Goal: Task Accomplishment & Management: Manage account settings

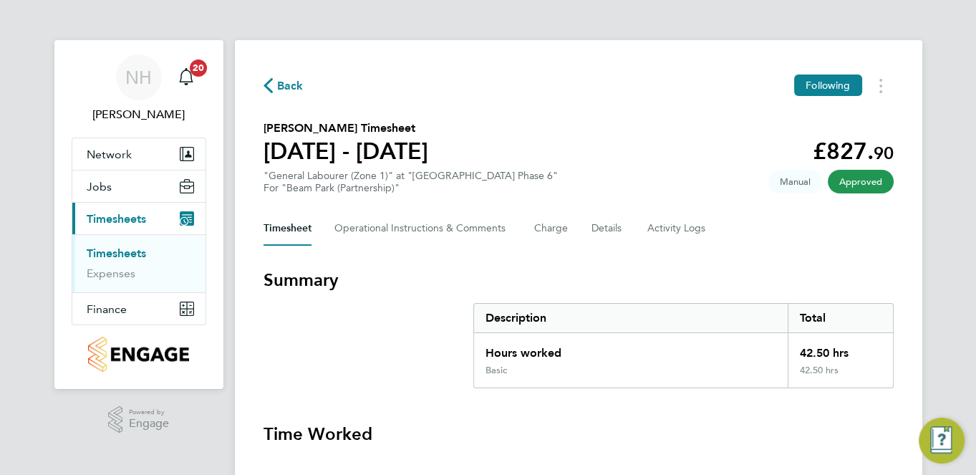
click at [280, 80] on span "Back" at bounding box center [290, 85] width 26 height 17
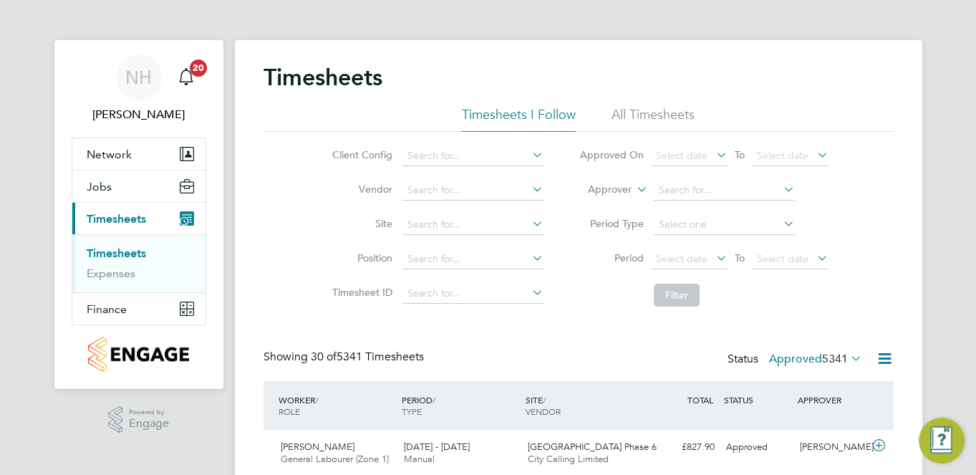
drag, startPoint x: 240, startPoint y: 450, endPoint x: 284, endPoint y: 483, distance: 55.7
click at [790, 352] on label "Approved 5341" at bounding box center [815, 359] width 93 height 14
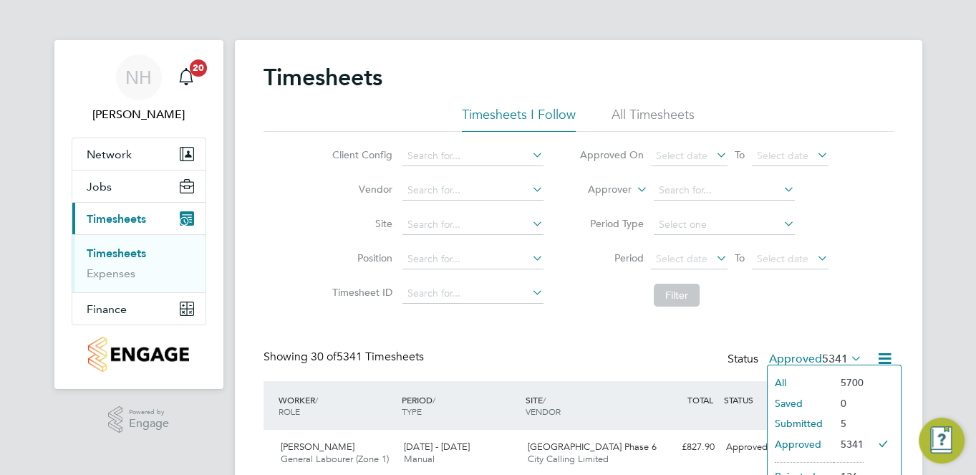
click at [796, 422] on li "Submitted" at bounding box center [801, 423] width 66 height 20
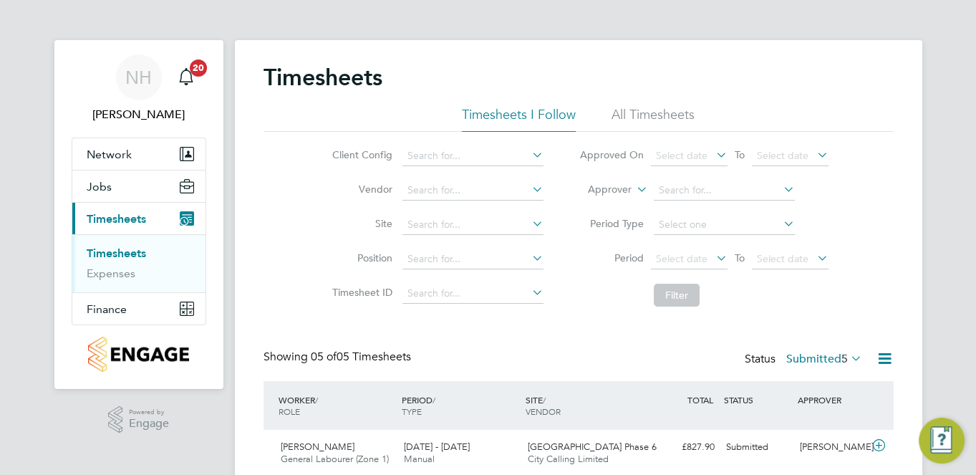
click at [920, 467] on div "Timesheets Timesheets I Follow All Timesheets Client Config Vendor Site Positio…" at bounding box center [578, 368] width 687 height 657
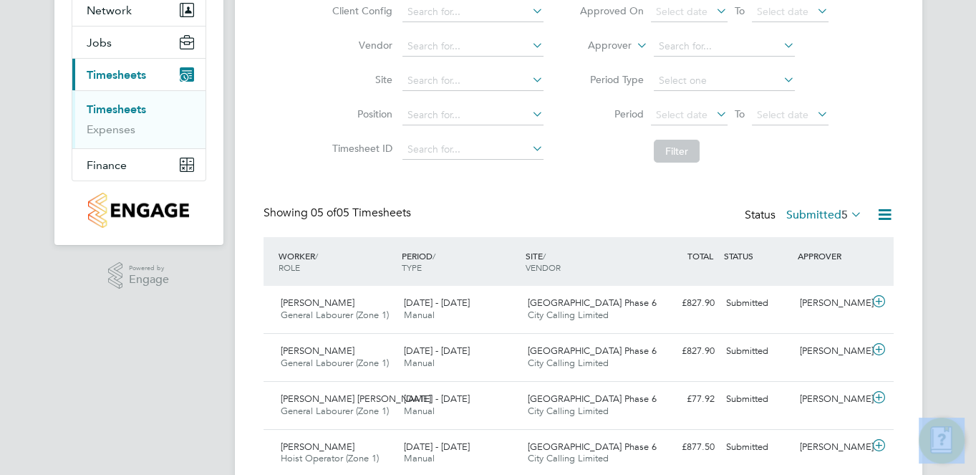
drag, startPoint x: 920, startPoint y: 468, endPoint x: 900, endPoint y: 470, distance: 20.3
click at [900, 470] on div "Timesheets Timesheets I Follow All Timesheets Client Config Vendor Site Positio…" at bounding box center [578, 224] width 687 height 657
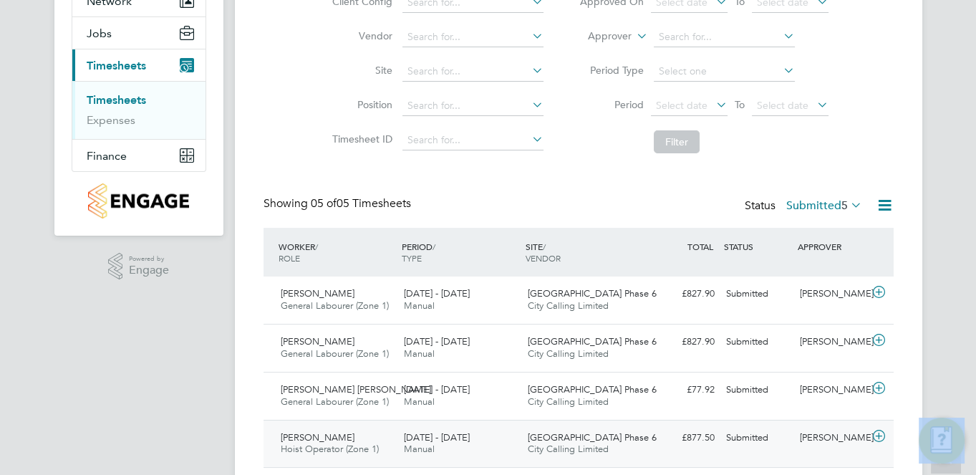
click at [806, 433] on div "[PERSON_NAME]" at bounding box center [831, 438] width 74 height 24
click at [896, 473] on div "Timesheets Timesheets I Follow All Timesheets Client Config Vendor Site Positio…" at bounding box center [578, 281] width 687 height 789
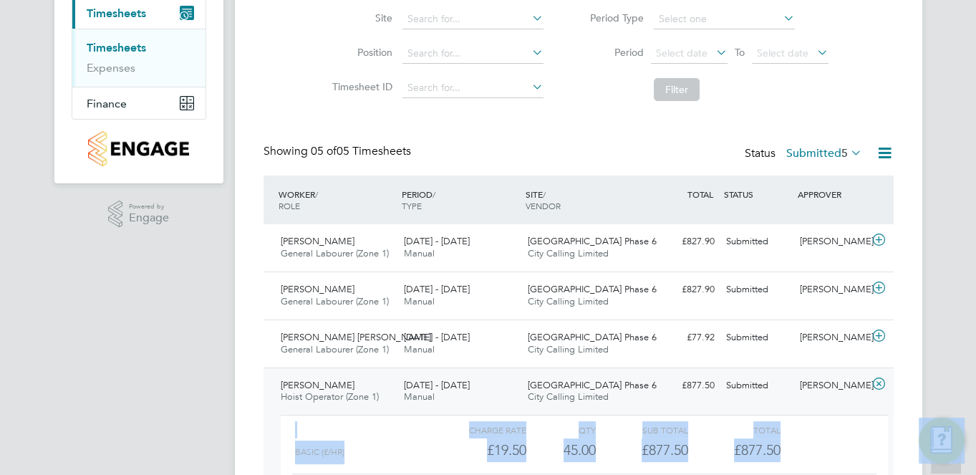
click at [896, 473] on div "Timesheets Timesheets I Follow All Timesheets Client Config Vendor Site Positio…" at bounding box center [578, 229] width 687 height 789
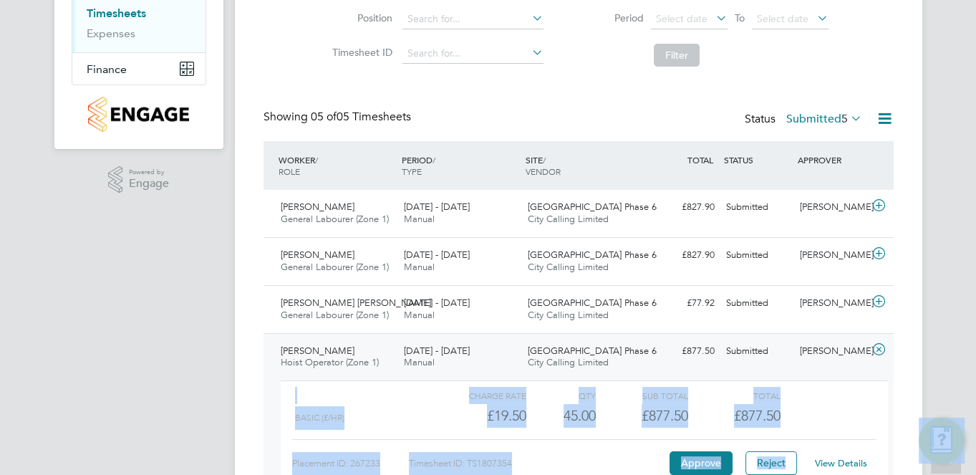
drag, startPoint x: 896, startPoint y: 473, endPoint x: 847, endPoint y: 458, distance: 50.7
click at [847, 458] on link "View Details" at bounding box center [841, 463] width 52 height 12
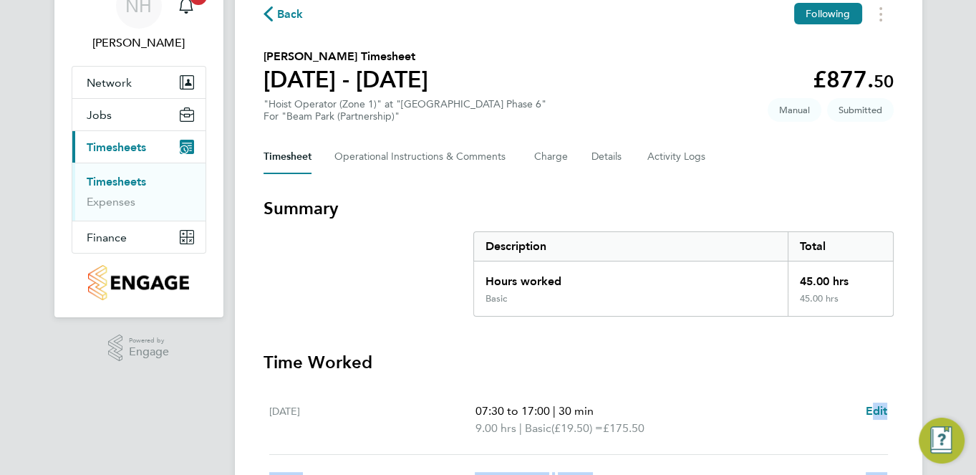
click at [893, 474] on div "Back Following George Samuel's Timesheet 18 - 24 Aug 2025 £877. 50 "Hoist Opera…" at bounding box center [578, 454] width 687 height 972
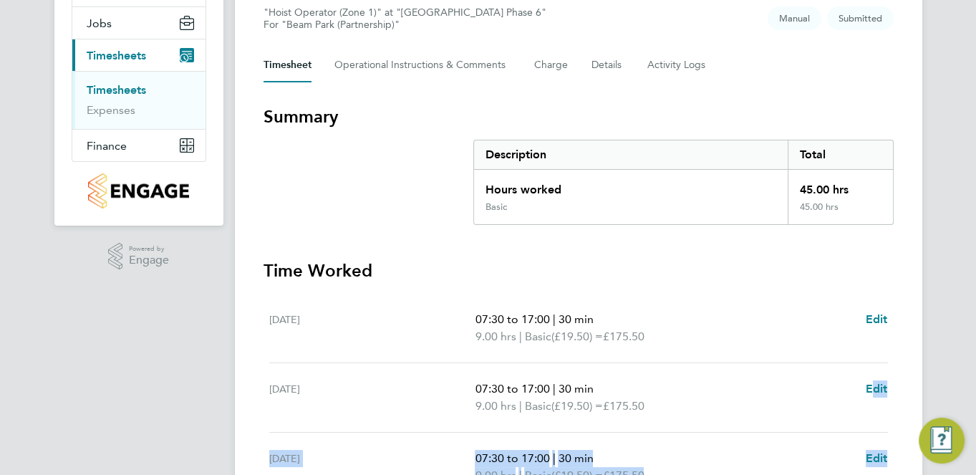
click at [893, 474] on div "Back Following George Samuel's Timesheet 18 - 24 Aug 2025 £877. 50 "Hoist Opera…" at bounding box center [578, 363] width 687 height 972
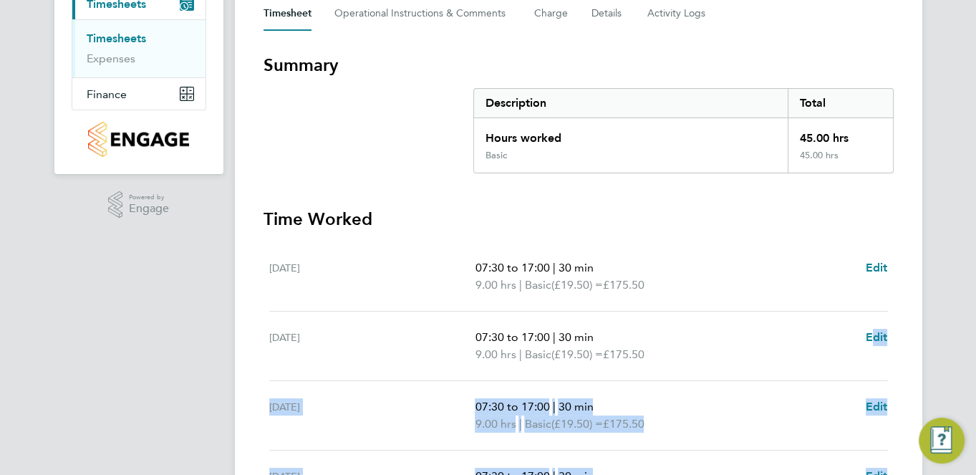
click at [893, 474] on div "Back Following George Samuel's Timesheet 18 - 24 Aug 2025 £877. 50 "Hoist Opera…" at bounding box center [578, 311] width 687 height 972
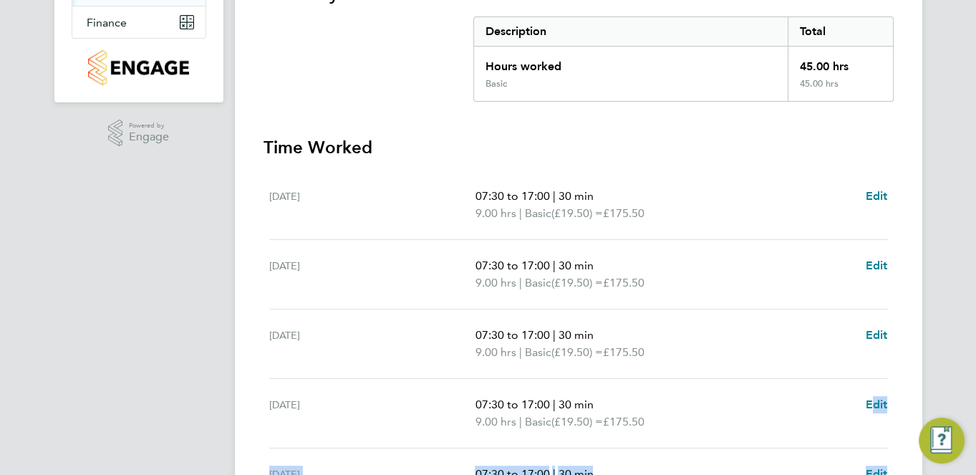
click at [893, 474] on div "Back Following George Samuel's Timesheet 18 - 24 Aug 2025 £877. 50 "Hoist Opera…" at bounding box center [578, 240] width 687 height 972
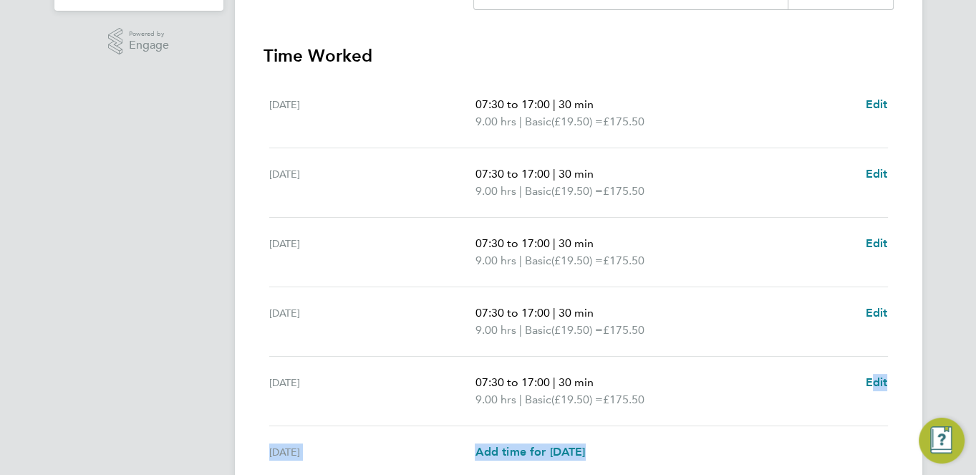
click at [893, 474] on div "Back Following George Samuel's Timesheet 18 - 24 Aug 2025 £877. 50 "Hoist Opera…" at bounding box center [578, 148] width 687 height 972
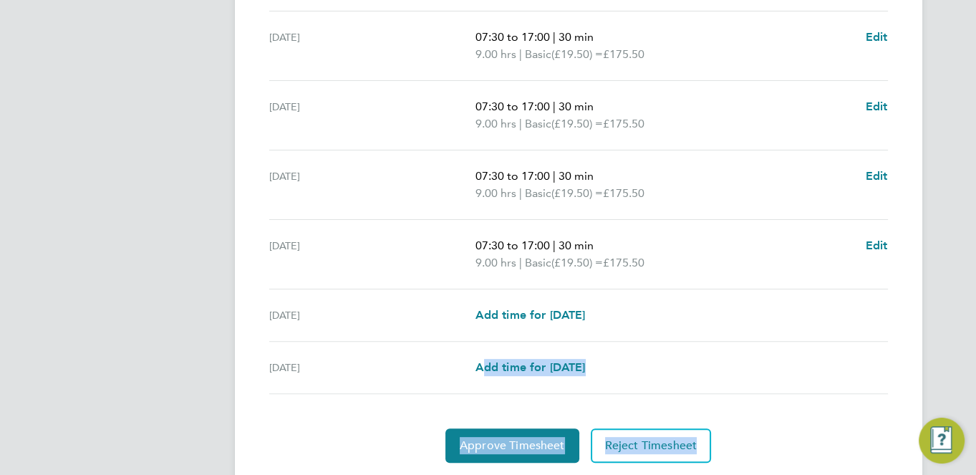
click at [893, 474] on div "Back Following George Samuel's Timesheet 18 - 24 Aug 2025 £877. 50 "Hoist Opera…" at bounding box center [578, 11] width 687 height 972
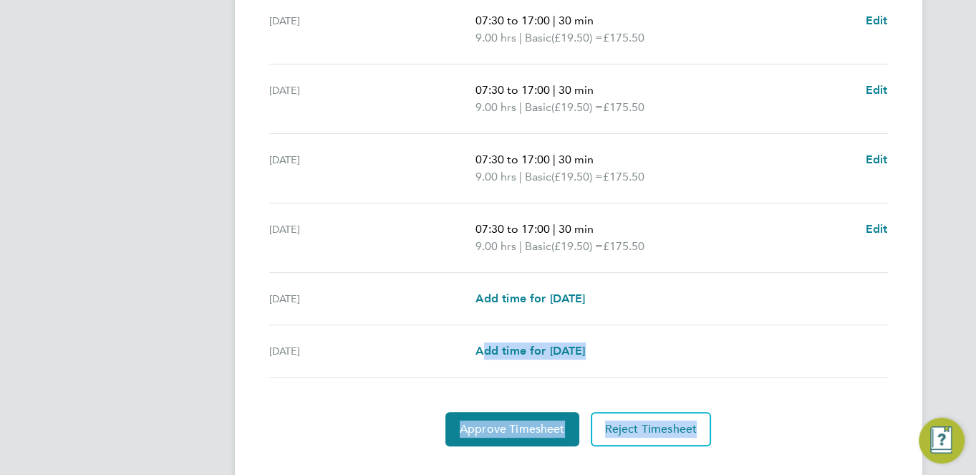
scroll to position [557, 0]
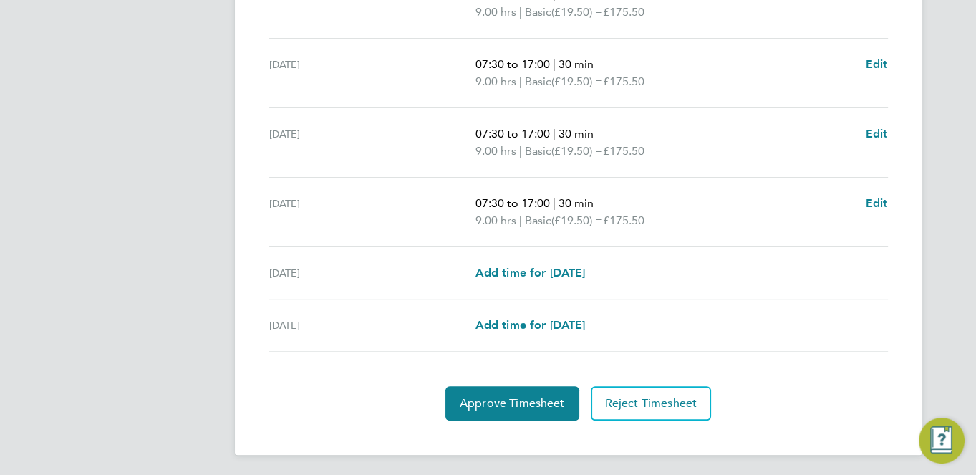
click at [377, 369] on section "Time Worked Mon 18 Aug 07:30 to 17:00 | 30 min 9.00 hrs | Basic (£19.50) = £175…" at bounding box center [578, 142] width 630 height 555
click at [501, 398] on span "Approve Timesheet" at bounding box center [512, 403] width 105 height 14
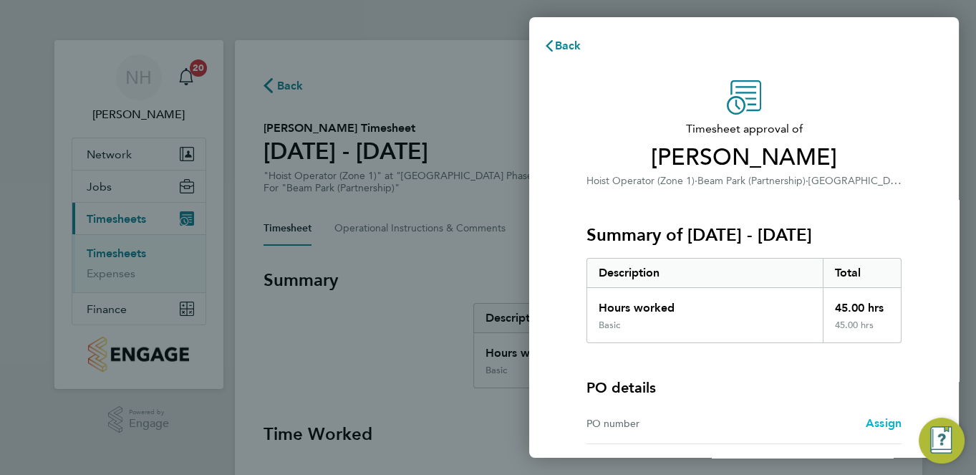
click at [868, 418] on span "Assign" at bounding box center [884, 423] width 36 height 14
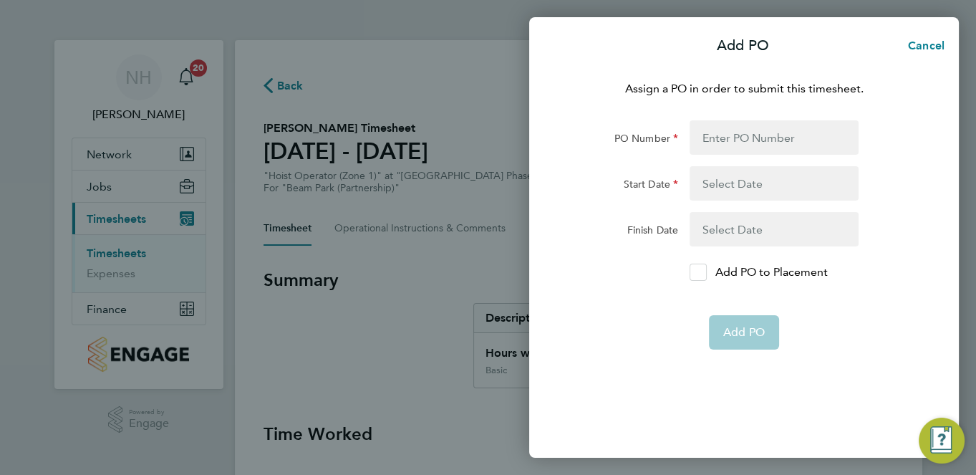
click at [697, 273] on icon at bounding box center [698, 272] width 11 height 9
click at [703, 272] on input "Add PO to Placement" at bounding box center [703, 272] width 0 height 0
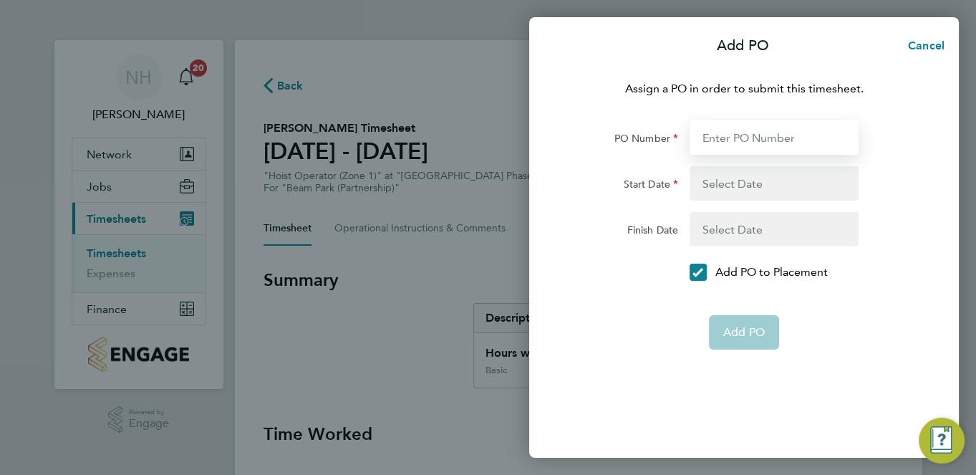
click at [725, 137] on input "PO Number" at bounding box center [773, 137] width 169 height 34
type input "H66979"
type input "[DATE]"
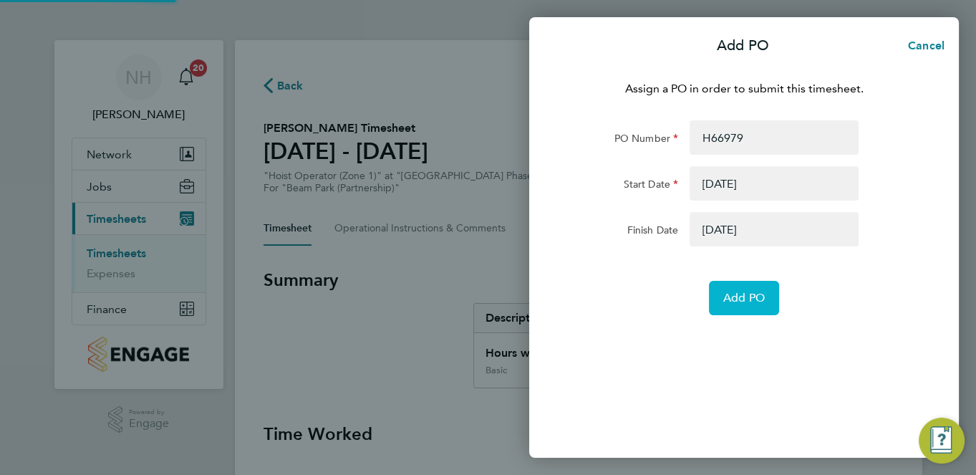
click at [748, 293] on span "Add PO" at bounding box center [744, 298] width 42 height 14
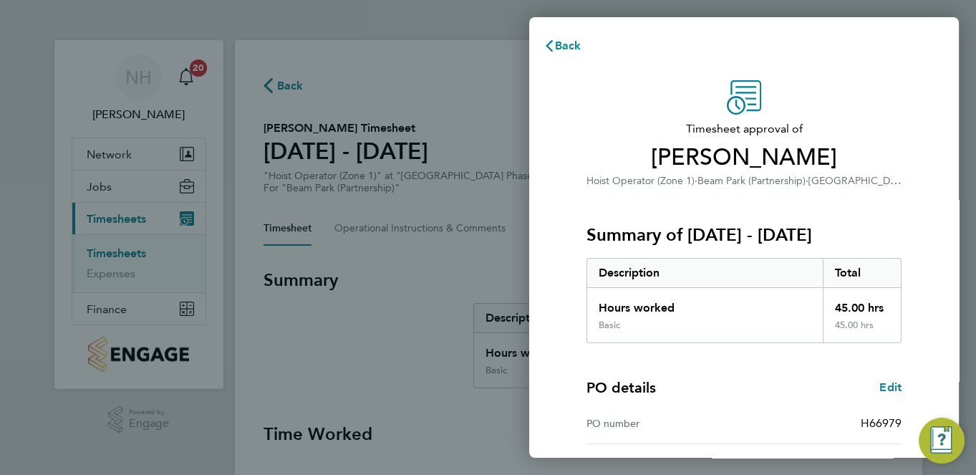
click at [828, 452] on div "Start date 02 Sep 2024" at bounding box center [743, 464] width 315 height 41
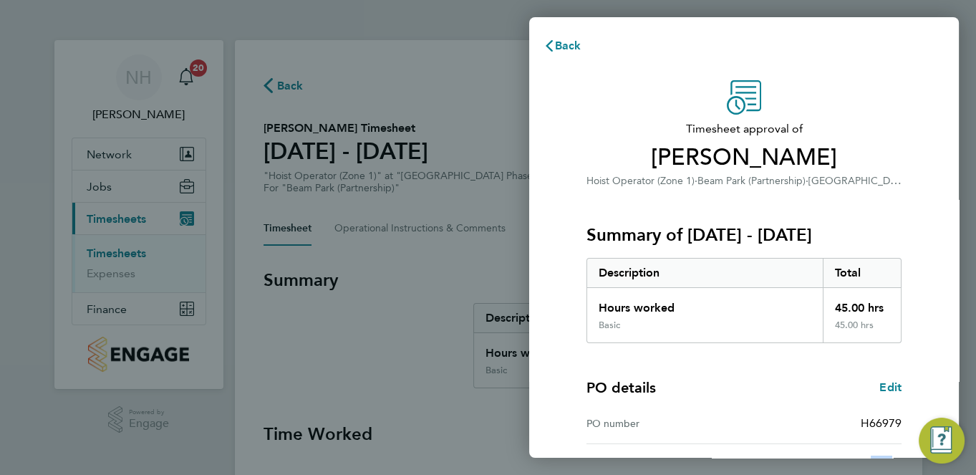
click at [828, 452] on div "Start date 02 Sep 2024" at bounding box center [743, 464] width 315 height 41
click at [871, 455] on div "[DATE]" at bounding box center [823, 463] width 158 height 17
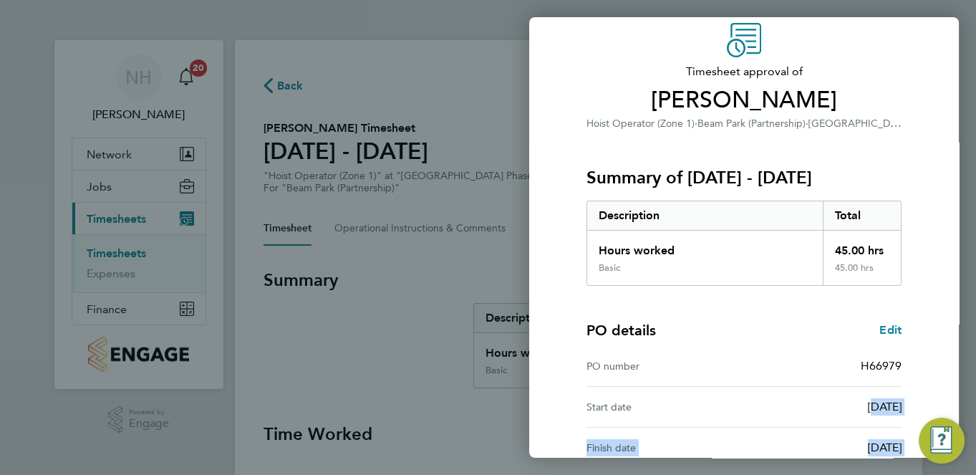
click at [871, 455] on div "Timesheet approval of George Samuel Hoist Operator (Zone 1) · Beam Park (Partne…" at bounding box center [743, 308] width 349 height 571
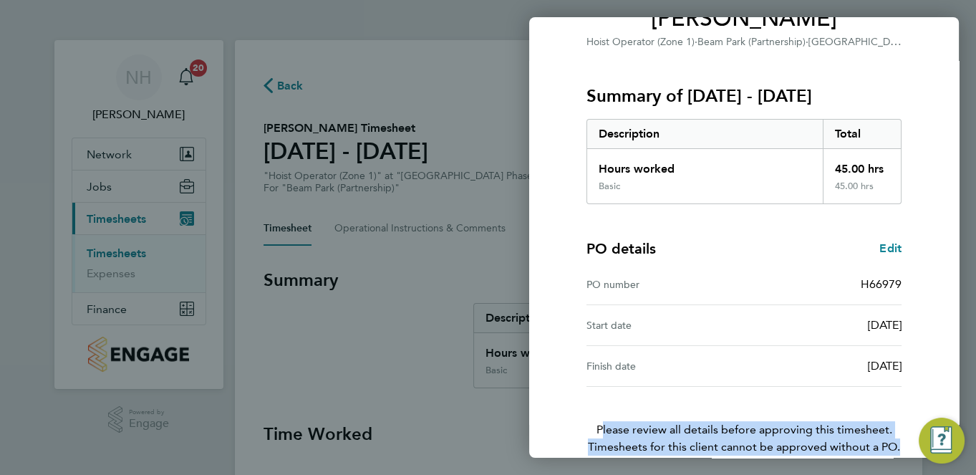
click at [871, 455] on div "Timesheet approval of George Samuel Hoist Operator (Zone 1) · Beam Park (Partne…" at bounding box center [743, 226] width 349 height 571
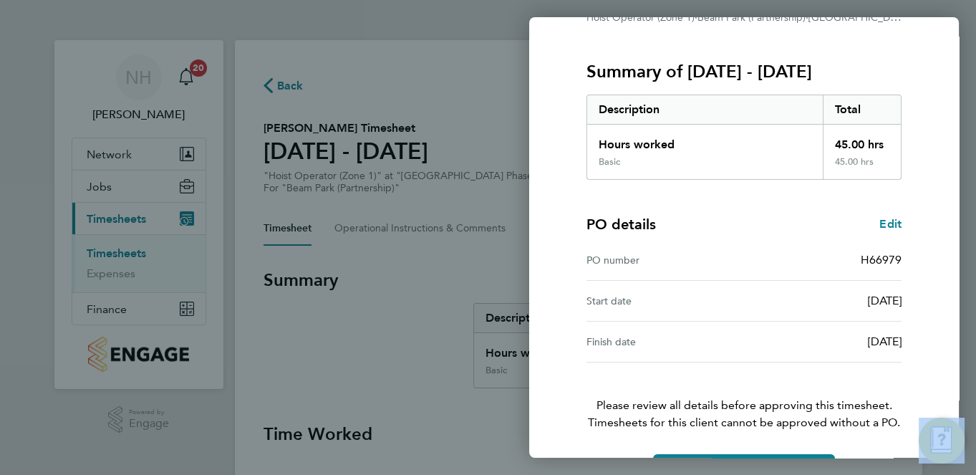
scroll to position [209, 0]
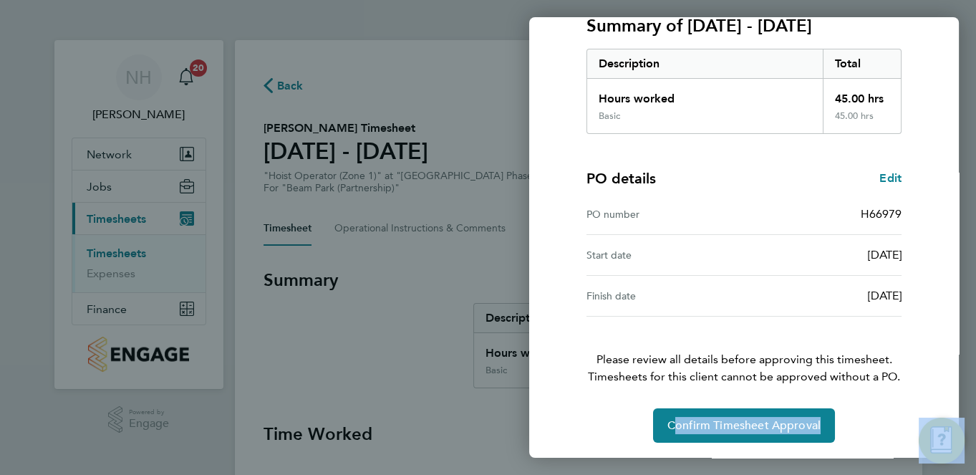
click at [871, 455] on div "Timesheet approval of George Samuel Hoist Operator (Zone 1) · Beam Park (Partne…" at bounding box center [744, 157] width 430 height 606
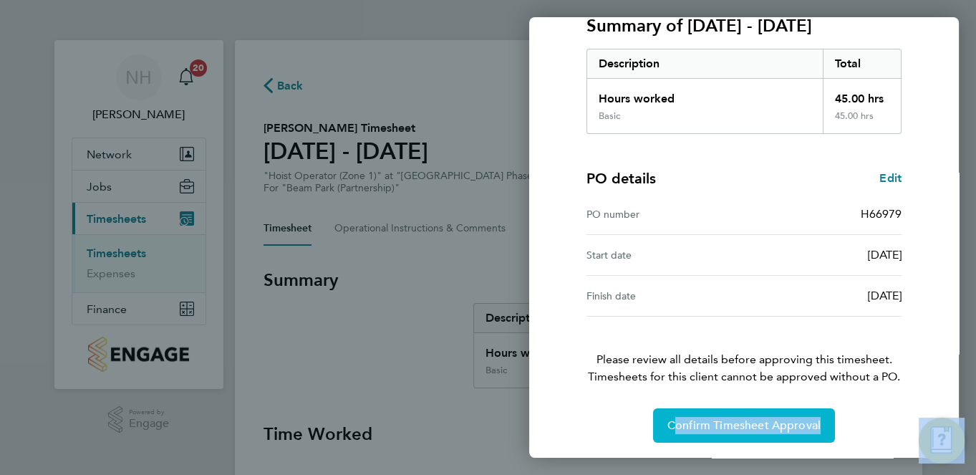
click at [721, 440] on button "Confirm Timesheet Approval" at bounding box center [744, 425] width 182 height 34
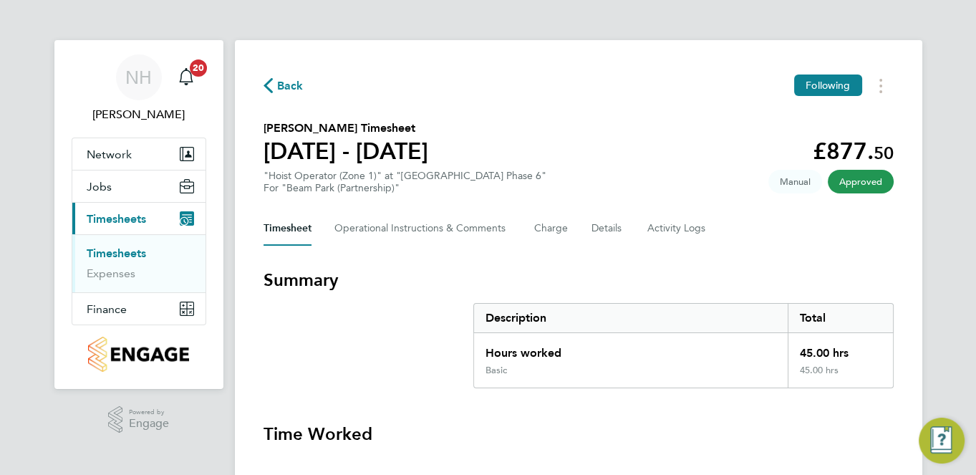
click at [282, 81] on span "Back" at bounding box center [290, 85] width 26 height 17
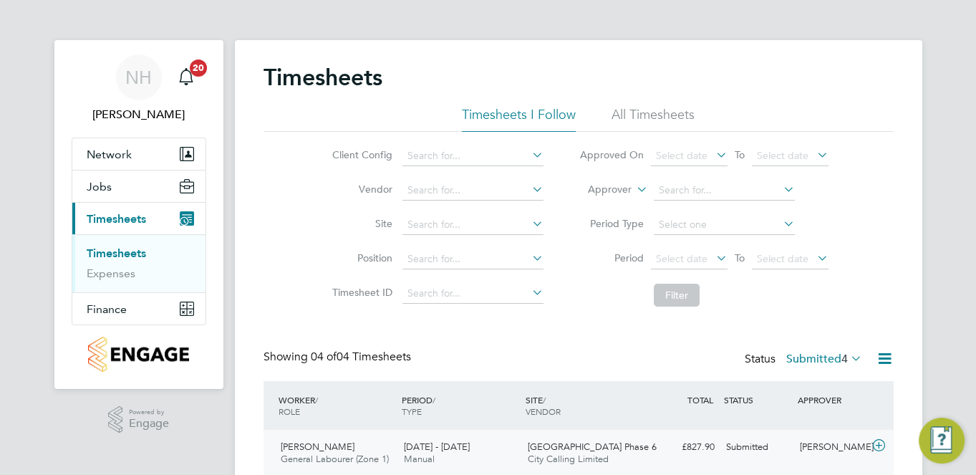
click at [814, 447] on div "[PERSON_NAME]" at bounding box center [831, 447] width 74 height 24
click at [894, 470] on div "Timesheets Timesheets I Follow All Timesheets Client Config Vendor Site Positio…" at bounding box center [578, 411] width 687 height 742
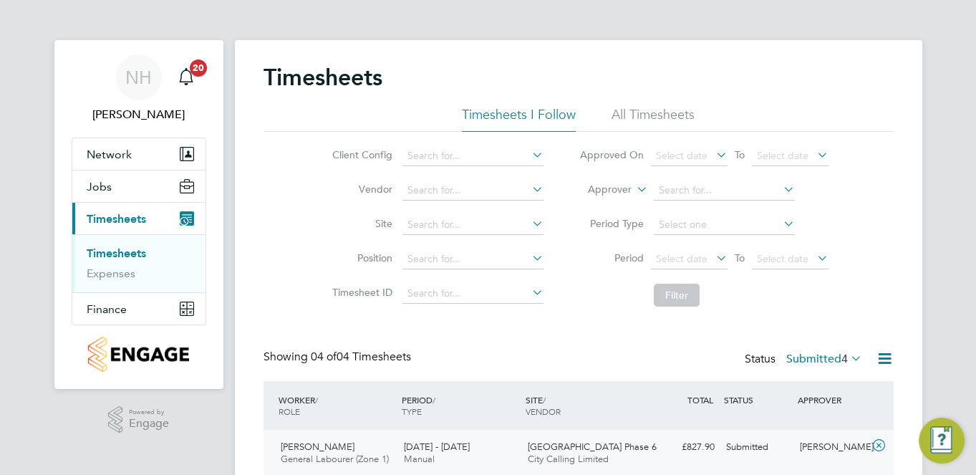
click at [894, 470] on div "Timesheets Timesheets I Follow All Timesheets Client Config Vendor Site Positio…" at bounding box center [578, 411] width 687 height 742
click at [870, 474] on html "NH Nikki Hobden Notifications 20 Applications: Network Team Members Sites Worke…" at bounding box center [488, 402] width 976 height 805
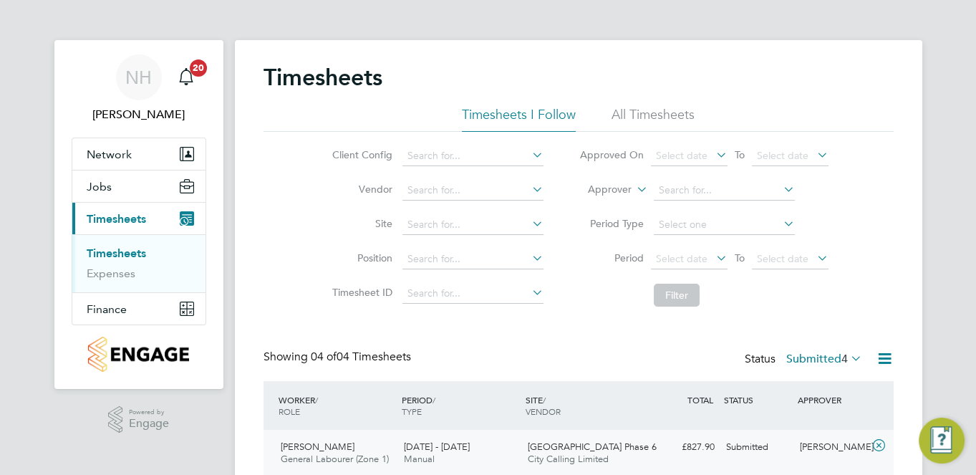
click at [828, 437] on div "[PERSON_NAME]" at bounding box center [831, 447] width 74 height 24
click at [910, 467] on div "Timesheets Timesheets I Follow All Timesheets Client Config Vendor Site Positio…" at bounding box center [578, 344] width 687 height 609
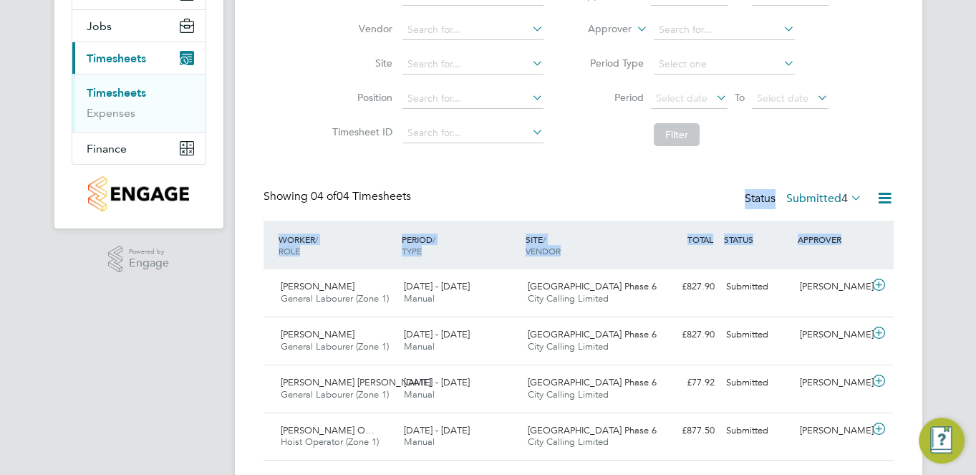
drag, startPoint x: 476, startPoint y: 340, endPoint x: 651, endPoint y: 452, distance: 207.7
click at [651, 452] on div "Timesheets Timesheets I Follow All Timesheets Client Config Vendor Site Positio…" at bounding box center [578, 184] width 687 height 609
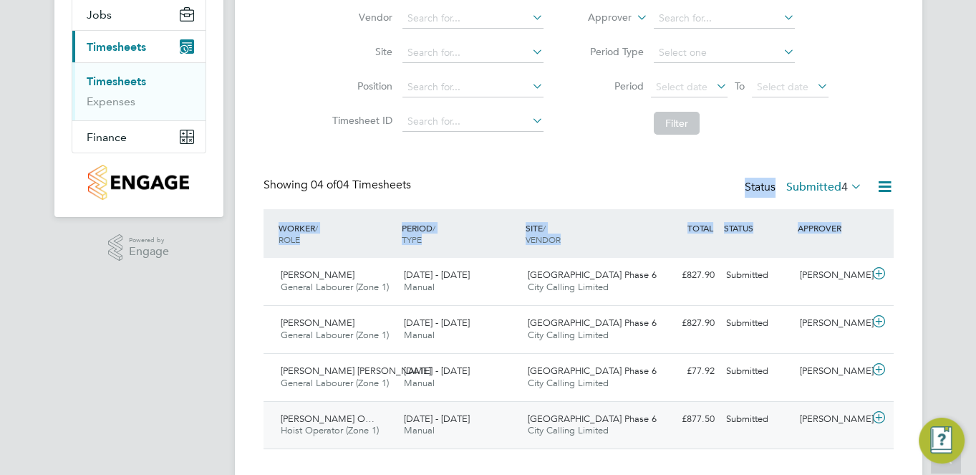
click at [832, 420] on div "[PERSON_NAME]" at bounding box center [831, 419] width 74 height 24
click at [838, 474] on div "Basic (£/HR) £19.50 45 45.00 45 £877.50 £877.50" at bounding box center [584, 484] width 607 height 24
drag, startPoint x: 412, startPoint y: 372, endPoint x: 599, endPoint y: 480, distance: 216.5
click at [599, 474] on html "NH Nikki Hobden Notifications 20 Applications: Network Team Members Sites Worke…" at bounding box center [488, 230] width 976 height 805
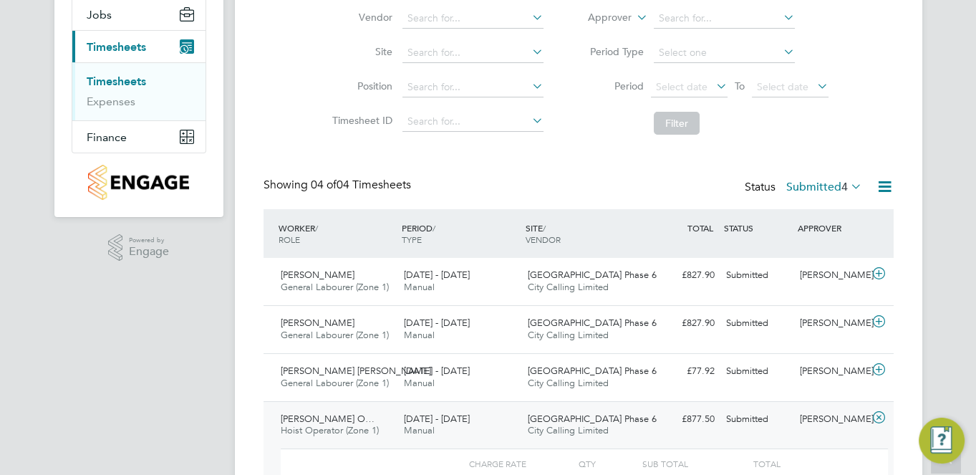
click at [469, 439] on div "18 - 24 Aug 2025 Manual" at bounding box center [460, 425] width 124 height 36
drag, startPoint x: 469, startPoint y: 439, endPoint x: 698, endPoint y: 513, distance: 240.9
click at [698, 474] on html "NH Nikki Hobden Notifications 20 Applications: Network Team Members Sites Worke…" at bounding box center [488, 164] width 976 height 672
click at [804, 415] on div "[PERSON_NAME]" at bounding box center [831, 419] width 74 height 24
click at [846, 474] on div "Basic (£/HR) £19.50 45 45.00 45 £877.50 £877.50" at bounding box center [584, 484] width 607 height 24
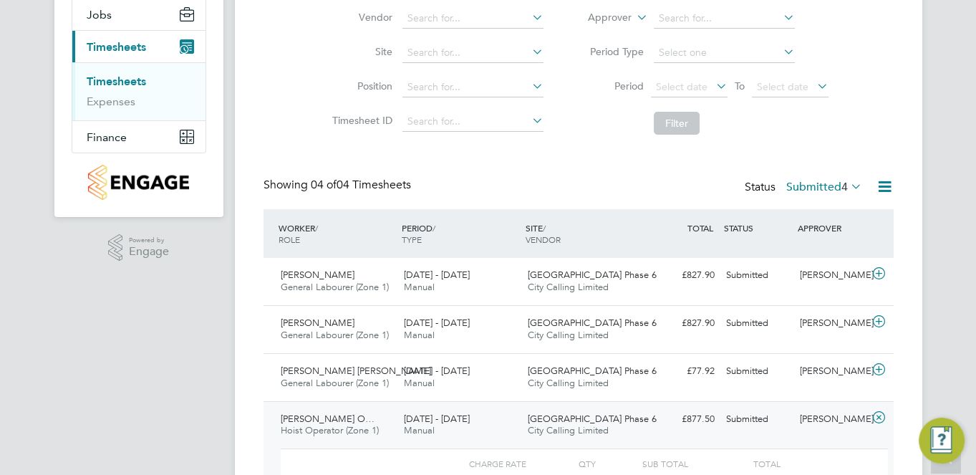
click at [846, 474] on div "Basic (£/HR) £19.50 45 45.00 45 £877.50 £877.50" at bounding box center [584, 484] width 607 height 24
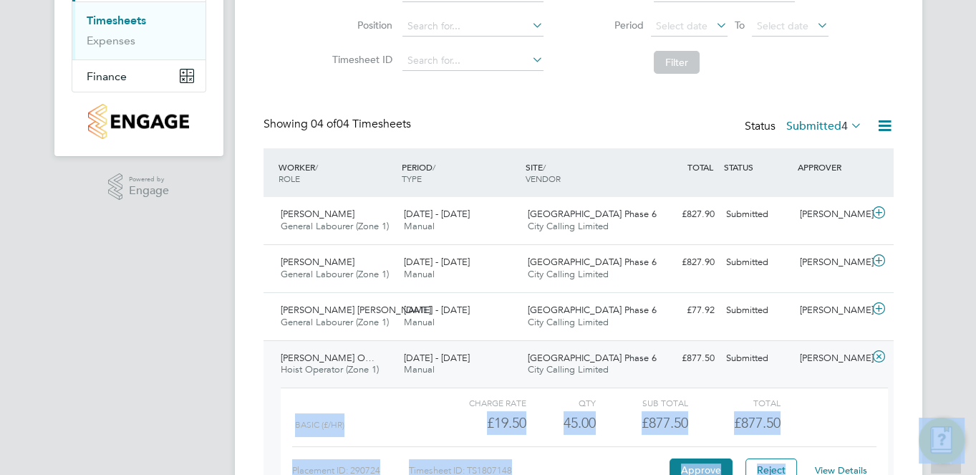
click at [846, 474] on div "Charge rate QTY Sub Total Total Basic (£/HR) £19.50 45 45.00 45 £877.50 £877.50…" at bounding box center [584, 448] width 619 height 132
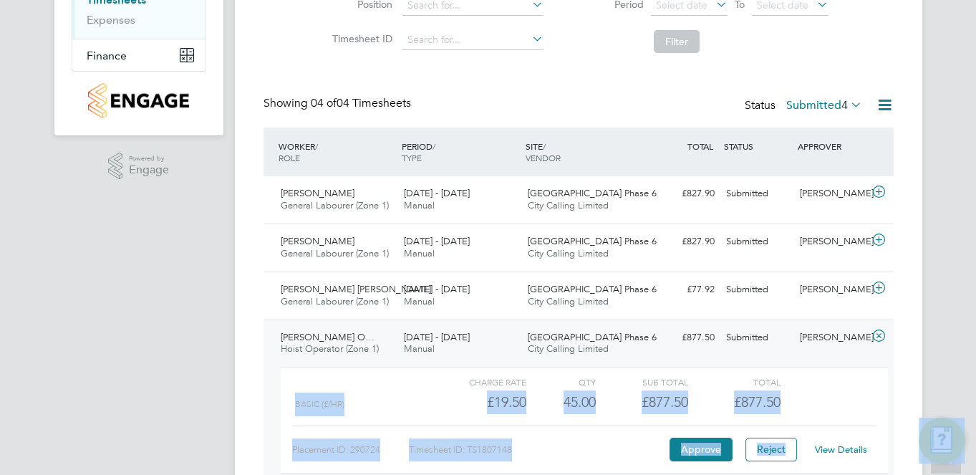
click at [609, 449] on div "Timesheet ID: TS1807148" at bounding box center [537, 449] width 257 height 23
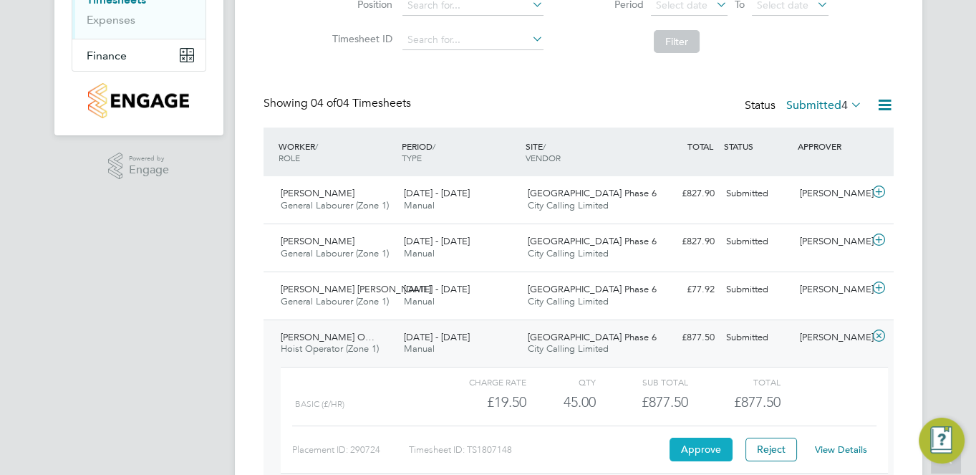
click at [710, 447] on button "Approve" at bounding box center [700, 448] width 63 height 23
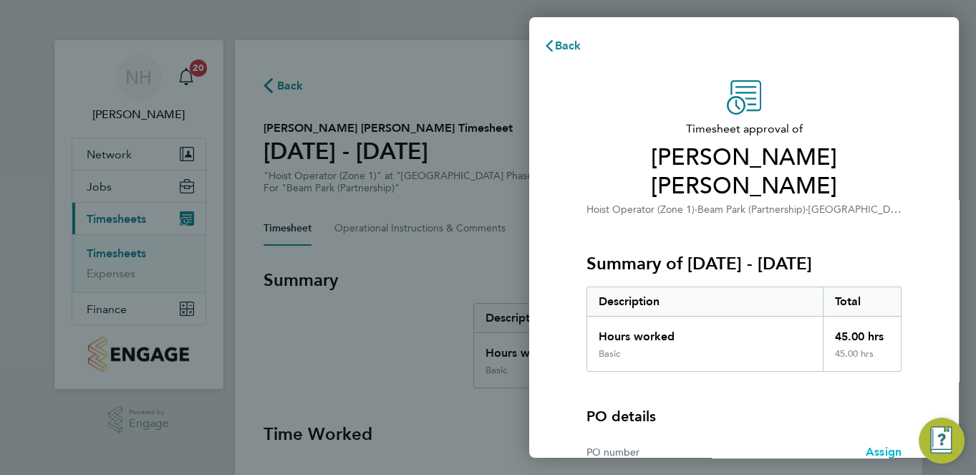
click at [873, 450] on span "Assign" at bounding box center [884, 452] width 36 height 14
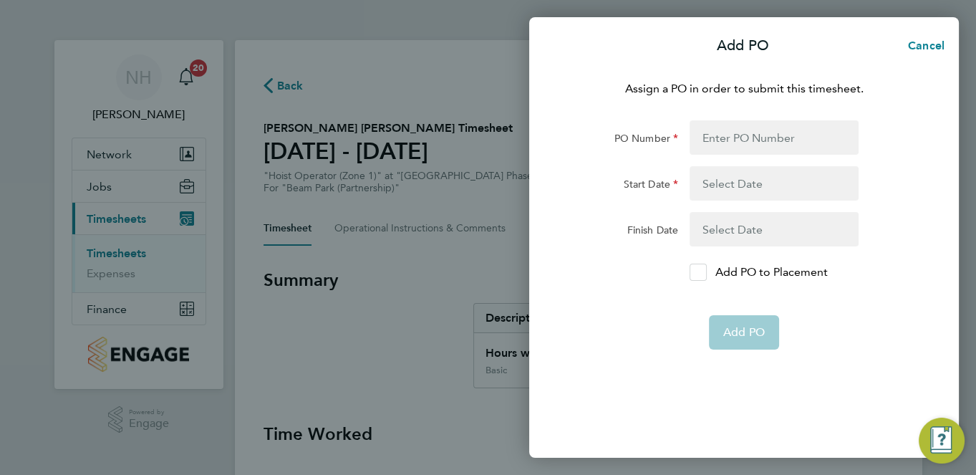
click at [694, 273] on icon at bounding box center [698, 272] width 11 height 9
click at [703, 272] on input "Add PO to Placement" at bounding box center [703, 272] width 0 height 0
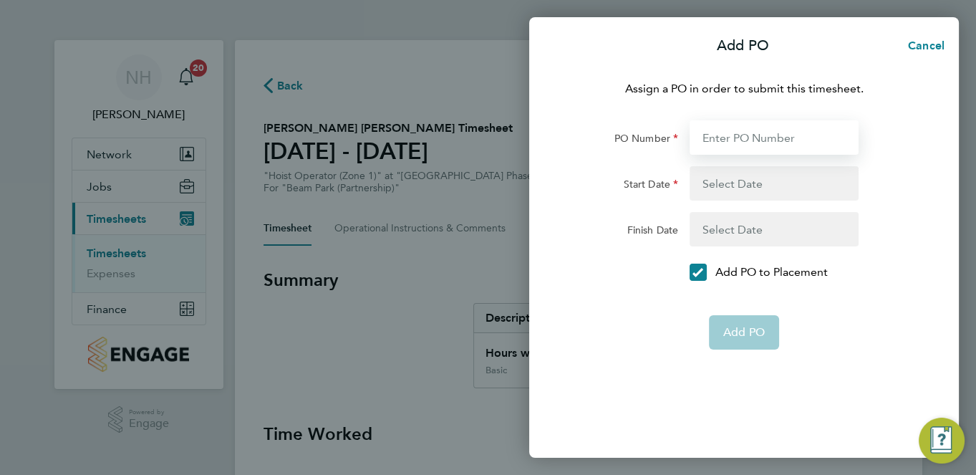
click at [728, 139] on input "PO Number" at bounding box center [773, 137] width 169 height 34
type input "H66979"
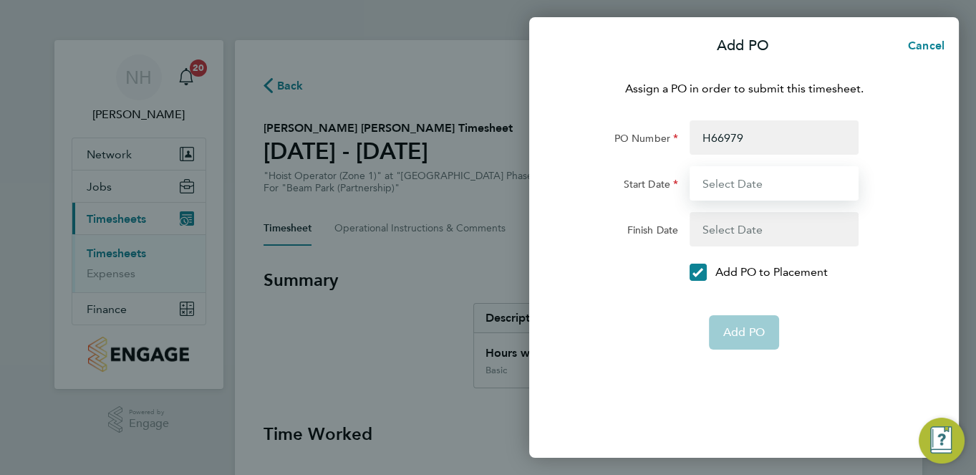
type input "[DATE]"
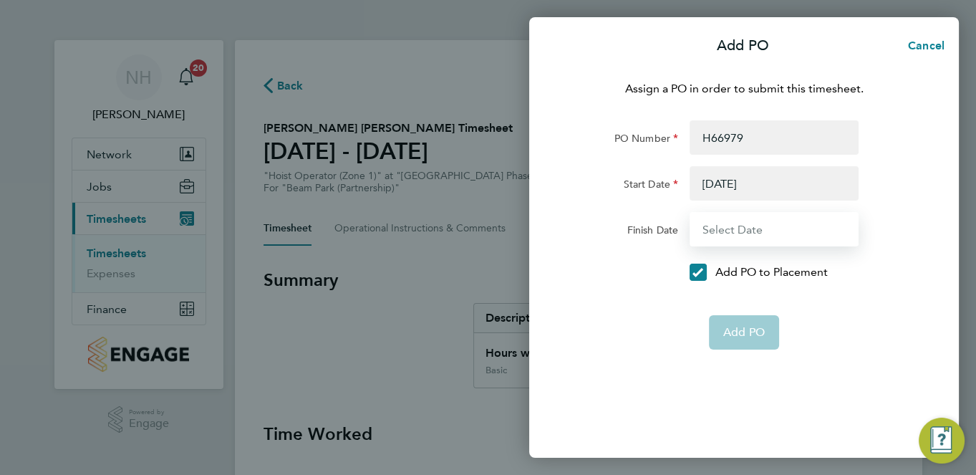
type input "[DATE]"
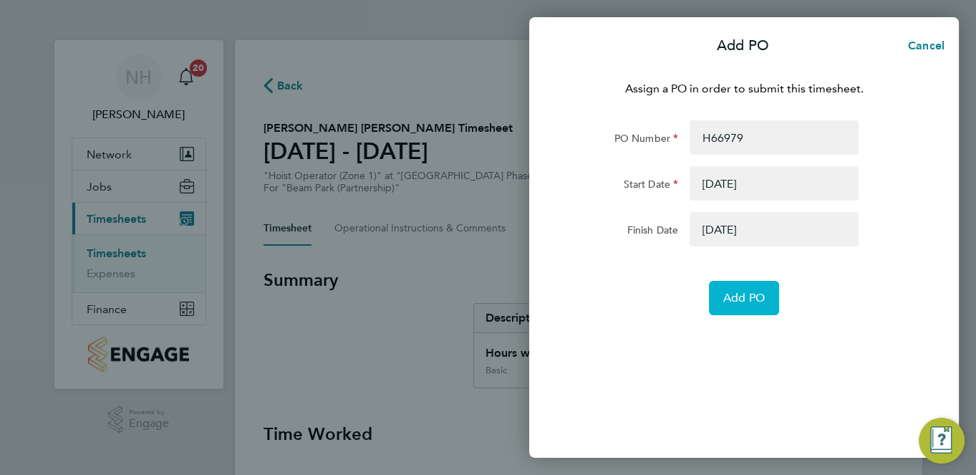
click at [735, 294] on span "Add PO" at bounding box center [744, 298] width 42 height 14
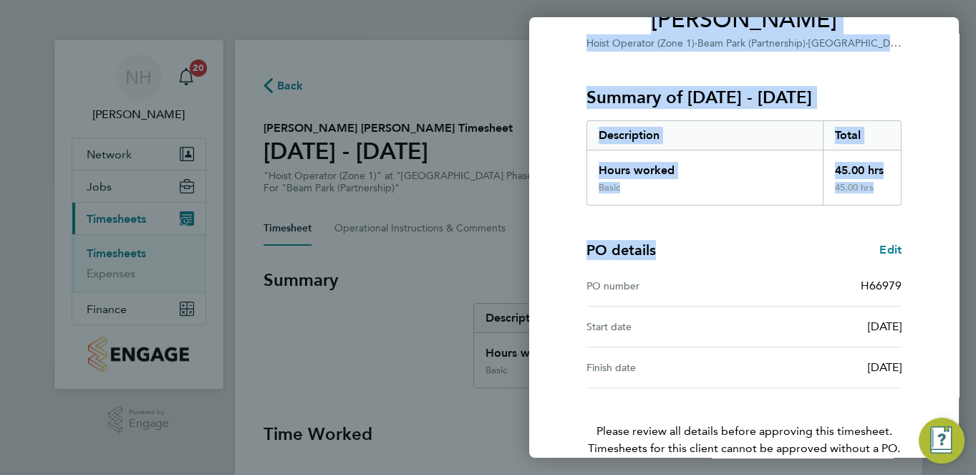
scroll to position [238, 0]
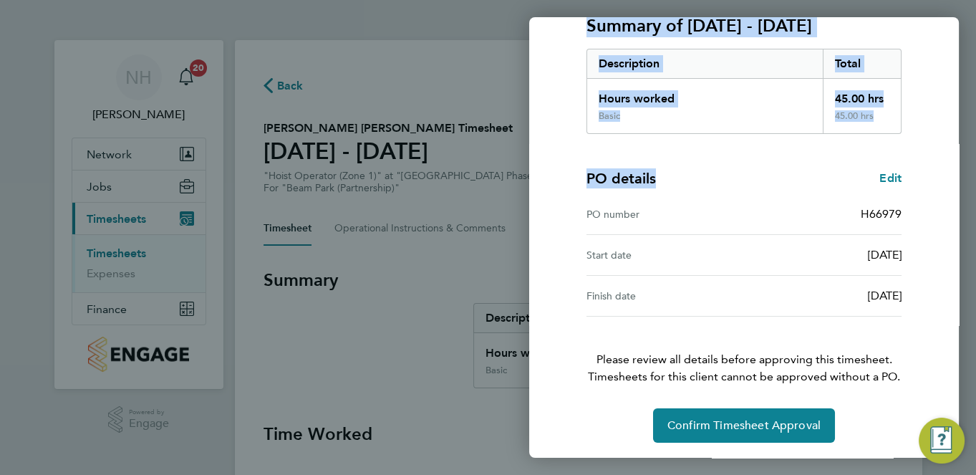
drag, startPoint x: 793, startPoint y: 382, endPoint x: 831, endPoint y: 462, distance: 88.7
click at [831, 462] on div "Back Timesheet approval of Olumuyiwa Obafemi Odumosu Hoist Operator (Zone 1) · …" at bounding box center [488, 237] width 976 height 475
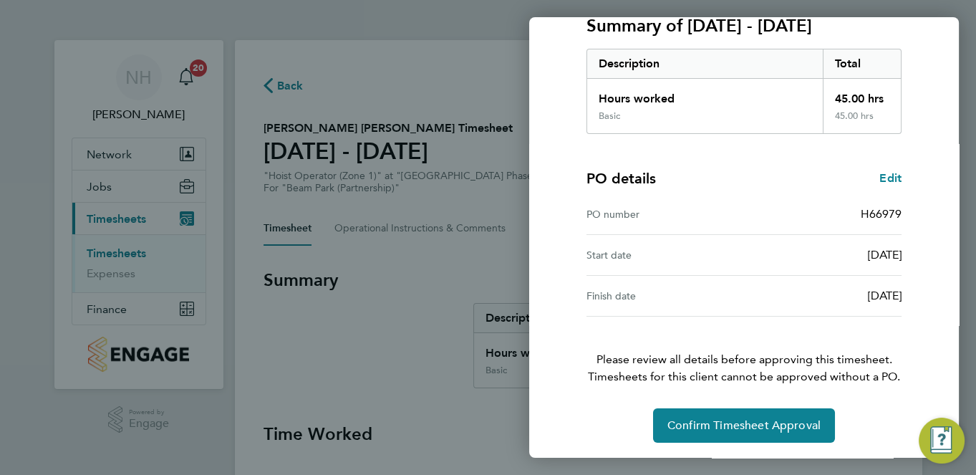
click at [618, 434] on div "Confirm Timesheet Approval" at bounding box center [743, 425] width 349 height 34
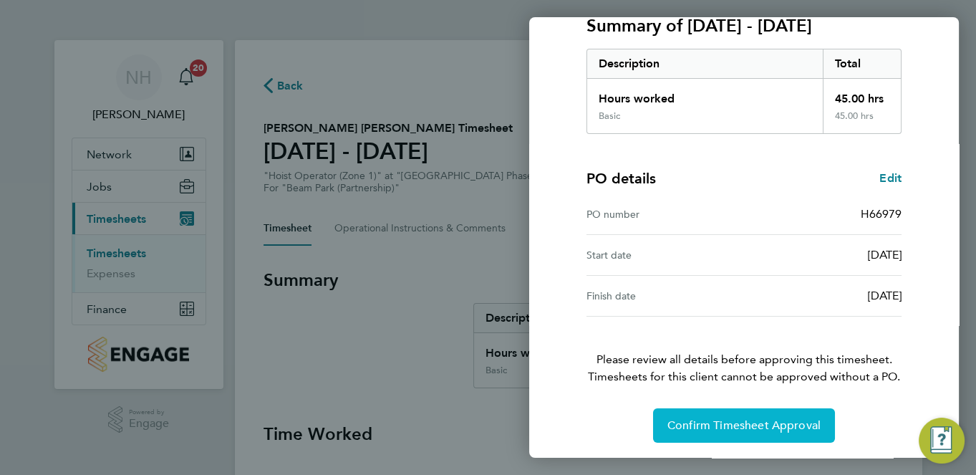
click at [676, 425] on span "Confirm Timesheet Approval" at bounding box center [743, 425] width 153 height 14
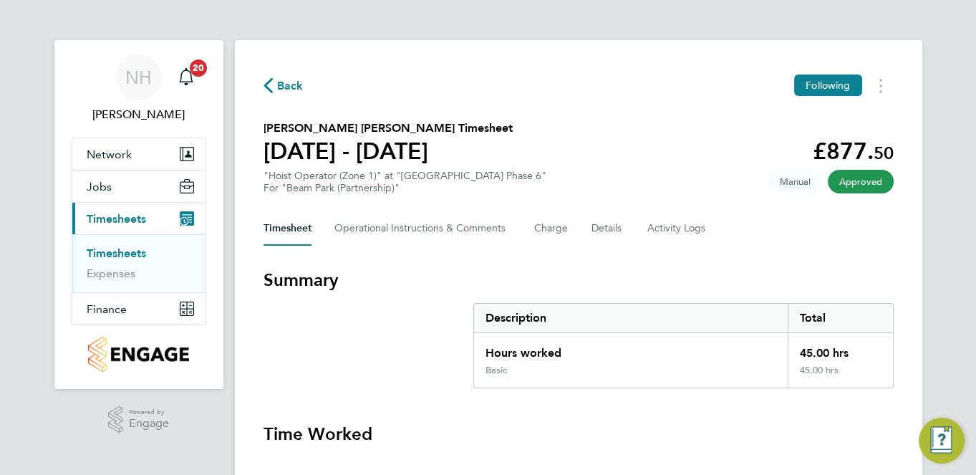
click at [272, 86] on span "Back" at bounding box center [283, 85] width 40 height 14
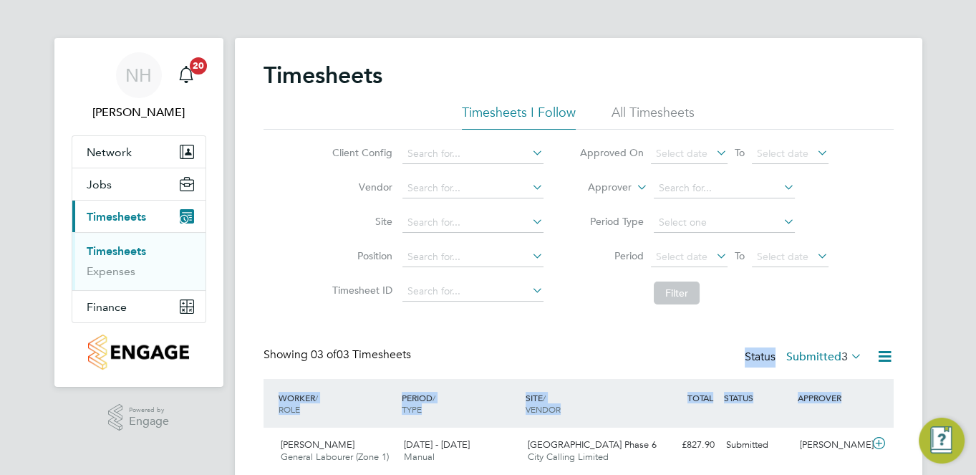
scroll to position [148, 0]
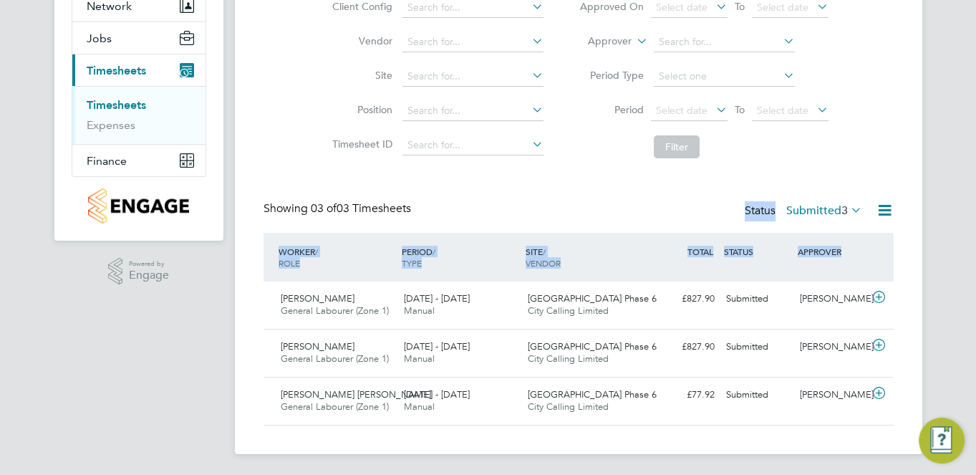
drag, startPoint x: 426, startPoint y: 338, endPoint x: 652, endPoint y: 483, distance: 267.9
click at [652, 474] on html "NH Nikki Hobden Notifications 20 Applications: Network Team Members Sites Worke…" at bounding box center [488, 164] width 976 height 625
drag, startPoint x: 652, startPoint y: 483, endPoint x: 535, endPoint y: 433, distance: 126.7
click at [535, 433] on div "Timesheets Timesheets I Follow All Timesheets Client Config Vendor Site Positio…" at bounding box center [578, 173] width 687 height 562
click at [818, 392] on div "[PERSON_NAME]" at bounding box center [831, 395] width 74 height 24
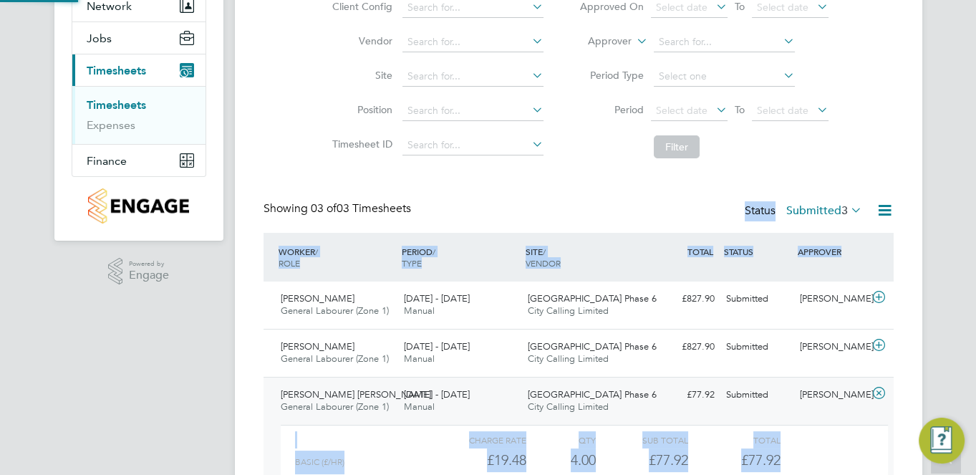
scroll to position [24, 140]
click at [394, 435] on div at bounding box center [364, 439] width 139 height 17
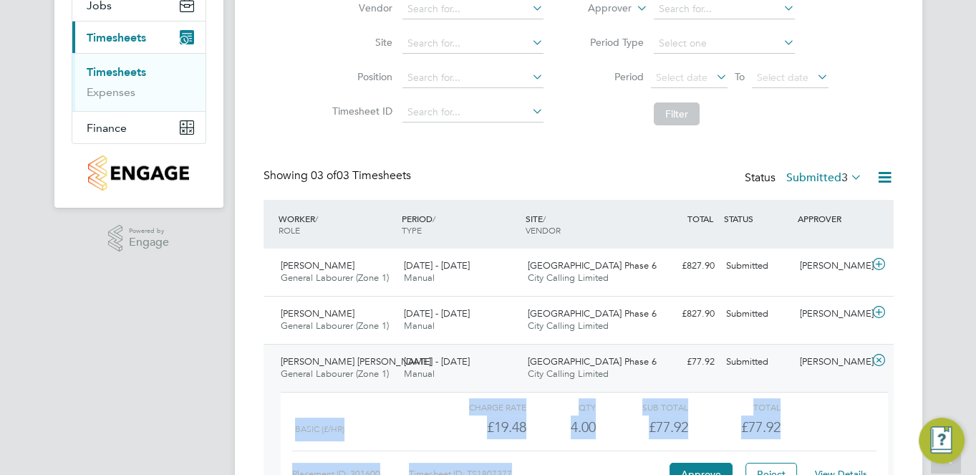
scroll to position [280, 0]
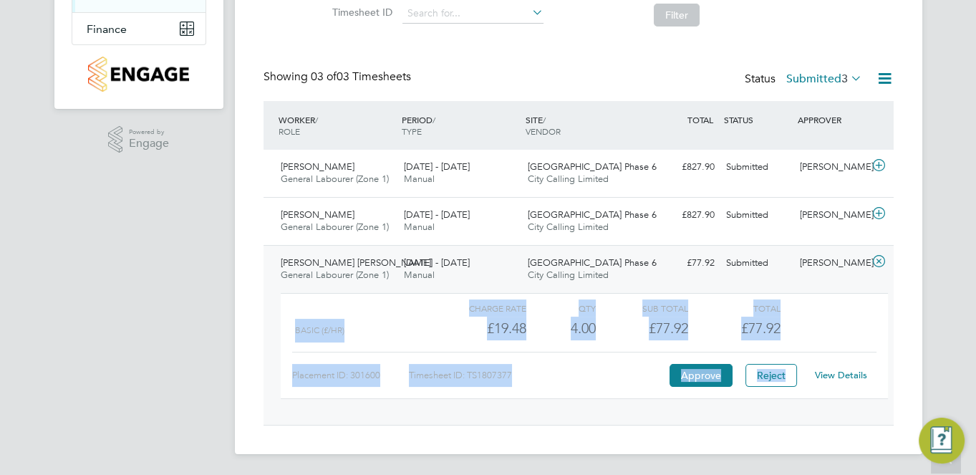
drag, startPoint x: 394, startPoint y: 435, endPoint x: 530, endPoint y: 483, distance: 144.2
click at [530, 474] on html "NH Nikki Hobden Notifications 20 Applications: Network Team Members Sites Worke…" at bounding box center [488, 98] width 976 height 757
click at [810, 407] on div "Charge rate QTY Sub Total Total Basic (£/HR) £19.48 4 4.00 4 £77.92 £77.92 Plac…" at bounding box center [584, 353] width 619 height 132
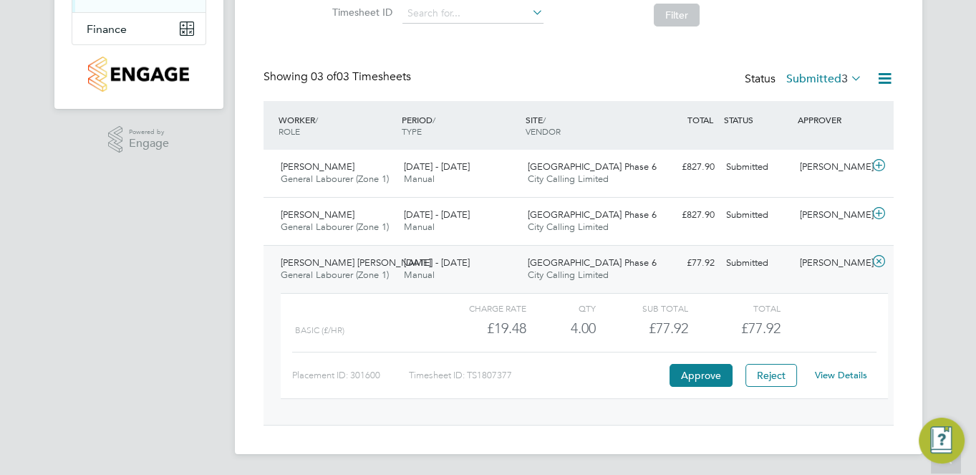
click at [825, 370] on link "View Details" at bounding box center [841, 375] width 52 height 12
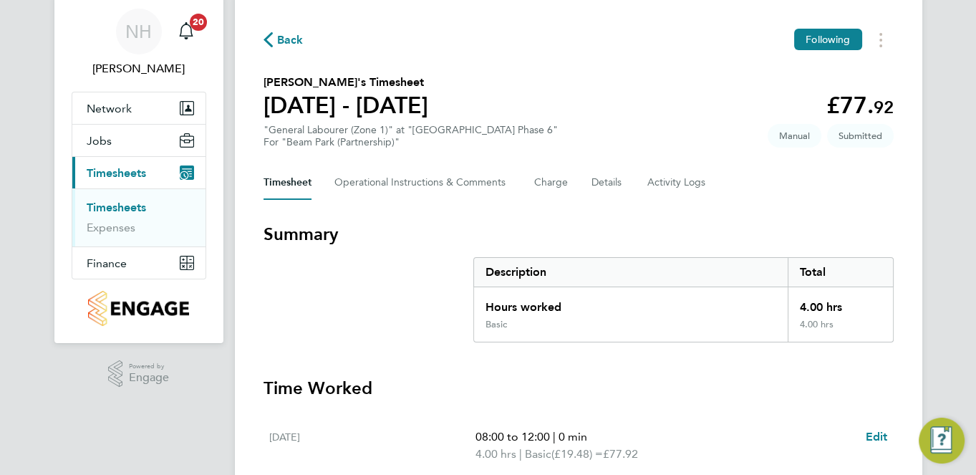
scroll to position [176, 0]
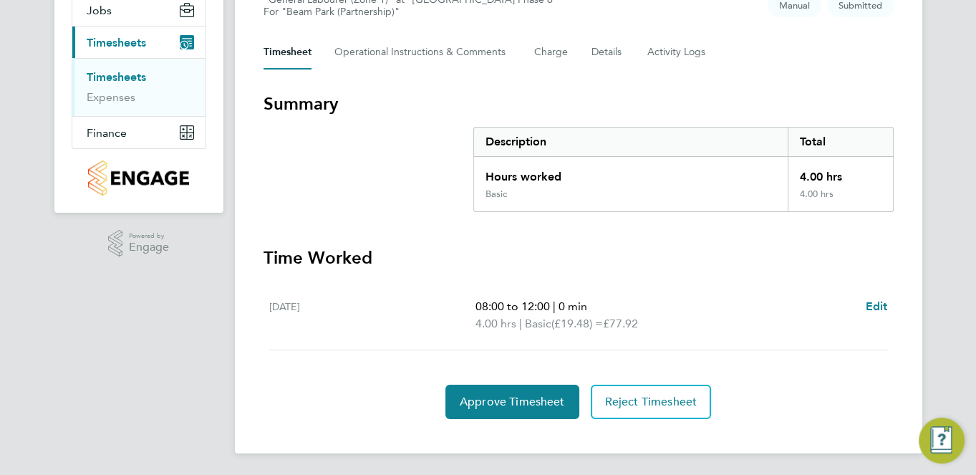
drag, startPoint x: 449, startPoint y: 389, endPoint x: 610, endPoint y: 481, distance: 185.3
click at [610, 474] on html "NH Nikki Hobden Notifications 20 Applications: Network Team Members Sites Worke…" at bounding box center [488, 150] width 976 height 652
click at [367, 394] on div "Approve Timesheet Reject Timesheet" at bounding box center [578, 401] width 630 height 34
click at [527, 410] on button "Approve Timesheet" at bounding box center [512, 401] width 134 height 34
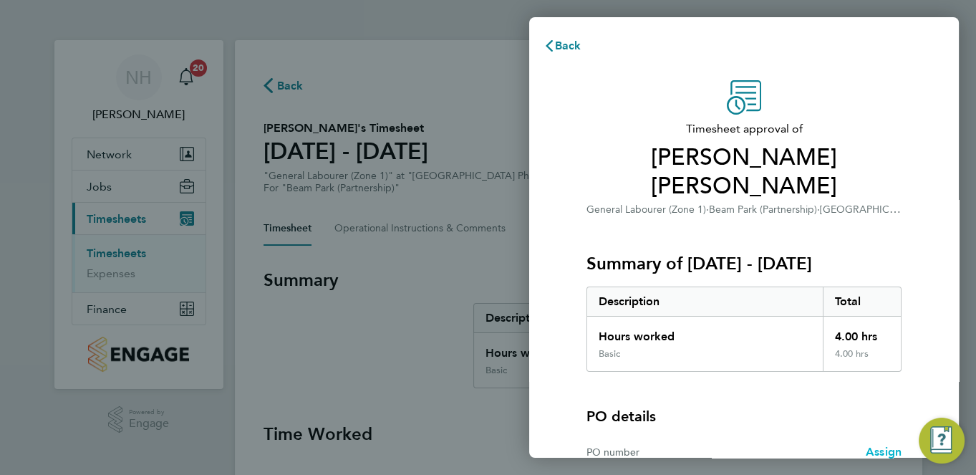
click at [875, 445] on span "Assign" at bounding box center [884, 452] width 36 height 14
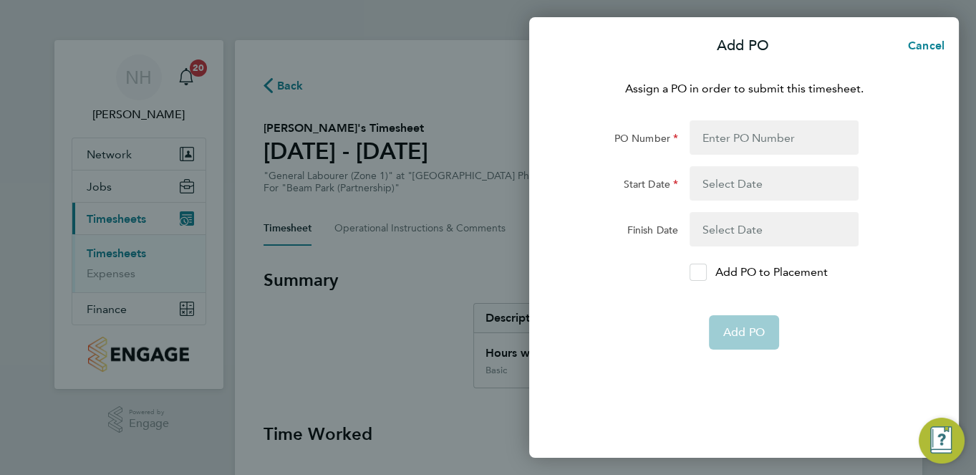
click at [696, 270] on icon at bounding box center [697, 272] width 11 height 9
click at [703, 272] on input "Add PO to Placement" at bounding box center [703, 272] width 0 height 0
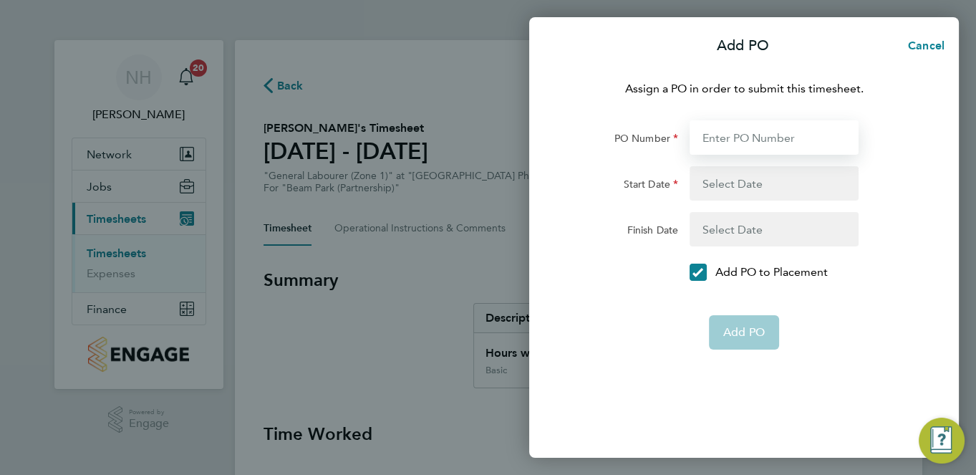
click at [710, 132] on input "PO Number" at bounding box center [773, 137] width 169 height 34
type input "H66979"
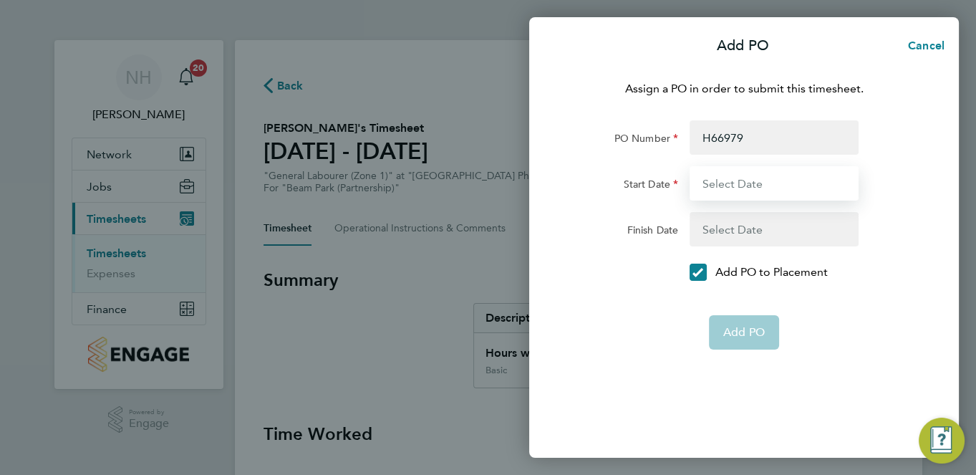
type input "[DATE]"
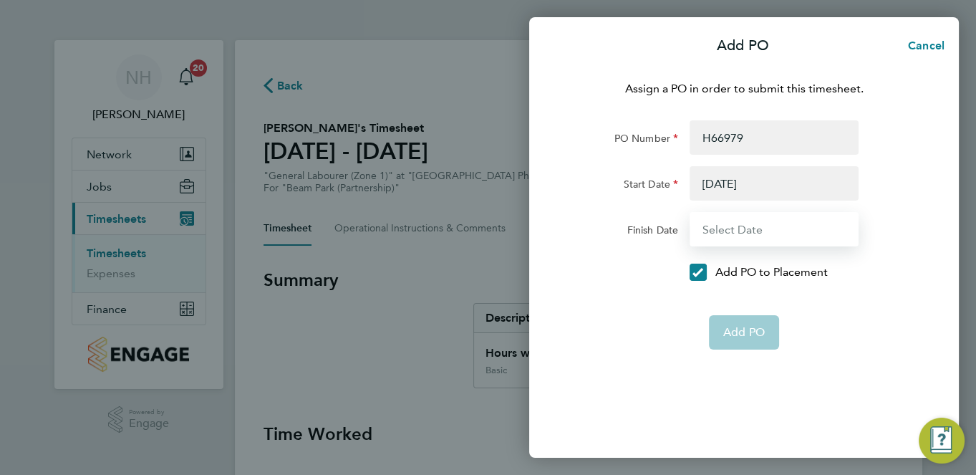
type input "[DATE]"
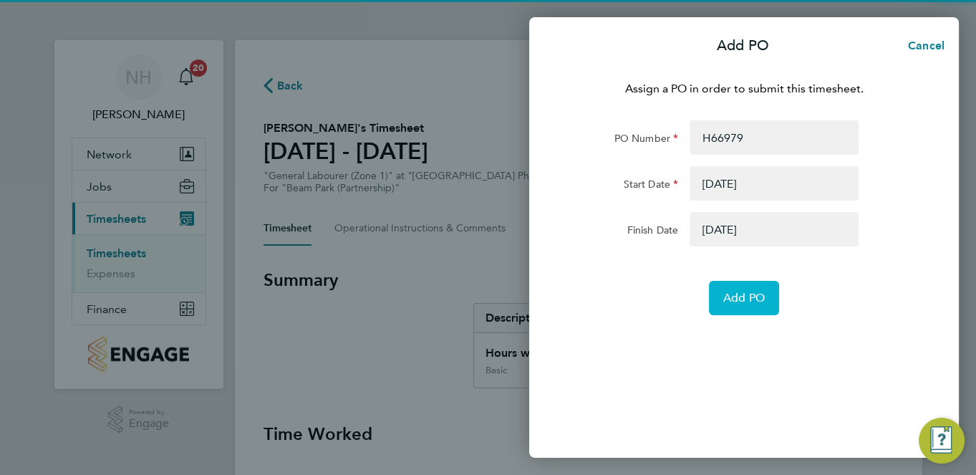
click at [725, 306] on button "Add PO" at bounding box center [744, 298] width 70 height 34
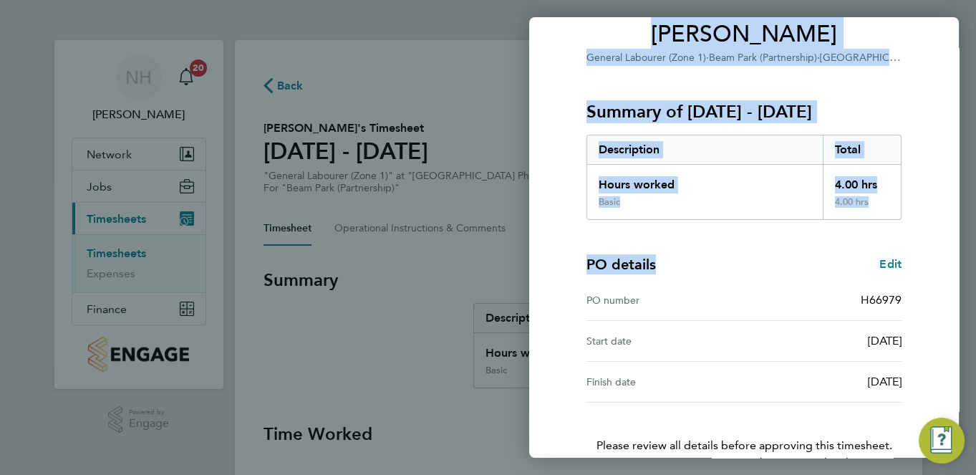
scroll to position [209, 0]
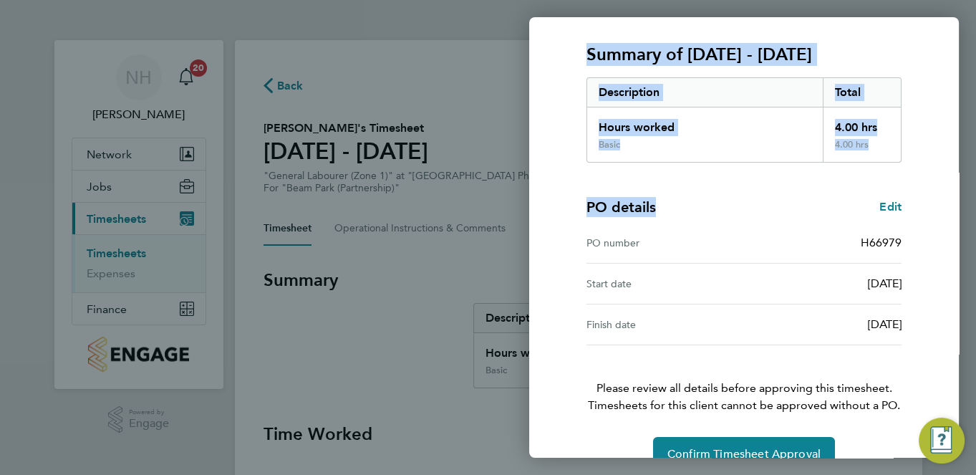
drag, startPoint x: 712, startPoint y: 370, endPoint x: 763, endPoint y: 458, distance: 101.7
click at [763, 458] on div "Back Timesheet approval of Ahmed Abdi Hassan General Labourer (Zone 1) · Beam P…" at bounding box center [488, 237] width 976 height 475
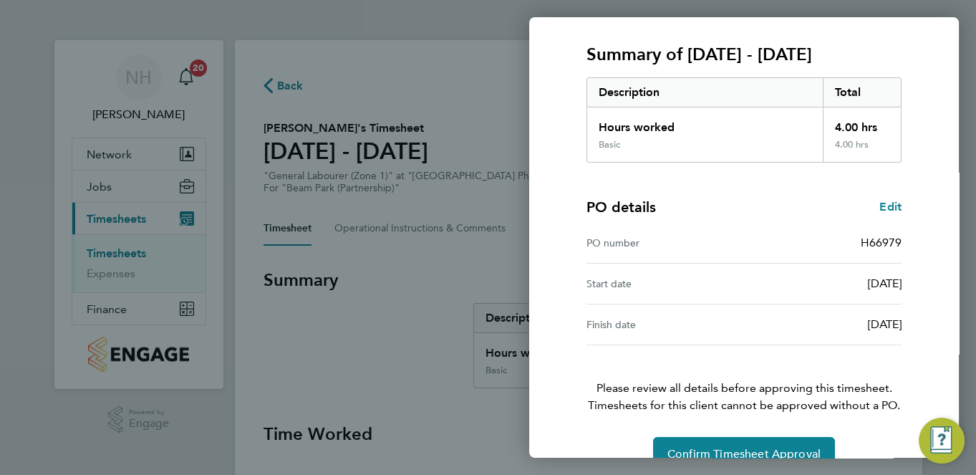
click at [580, 437] on div "Confirm Timesheet Approval" at bounding box center [743, 454] width 349 height 34
click at [690, 437] on button "Confirm Timesheet Approval" at bounding box center [744, 454] width 182 height 34
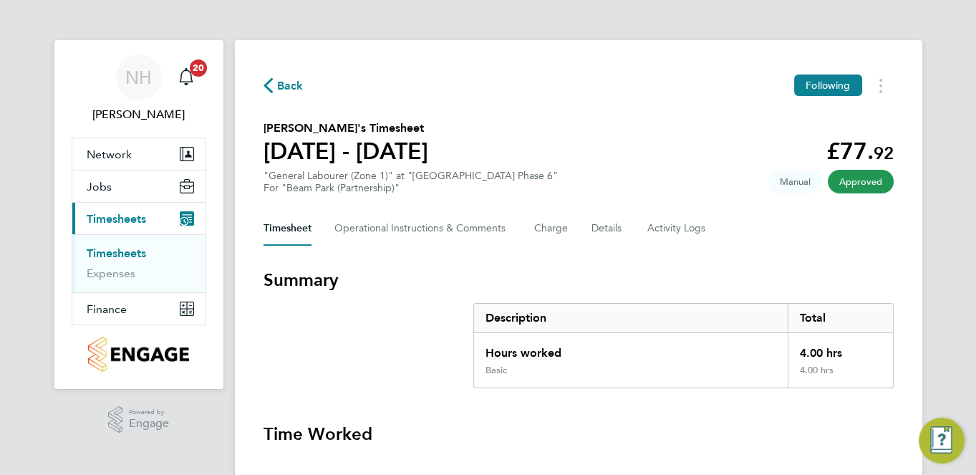
click at [271, 86] on icon "button" at bounding box center [267, 85] width 9 height 15
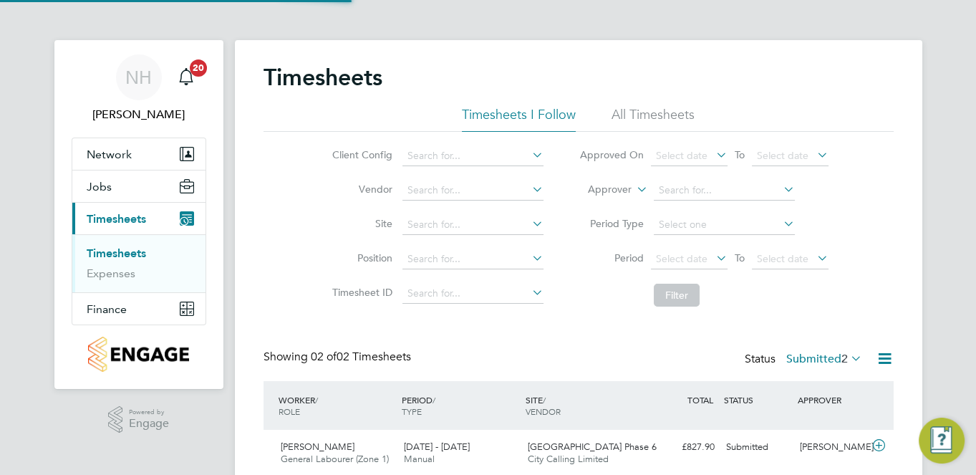
scroll to position [36, 125]
click at [814, 442] on div "[PERSON_NAME]" at bounding box center [831, 447] width 74 height 24
drag, startPoint x: 813, startPoint y: 458, endPoint x: 850, endPoint y: 492, distance: 49.7
click at [850, 474] on html "NH Nikki Hobden Notifications 20 Applications: Network Team Members Sites Worke…" at bounding box center [488, 354] width 976 height 709
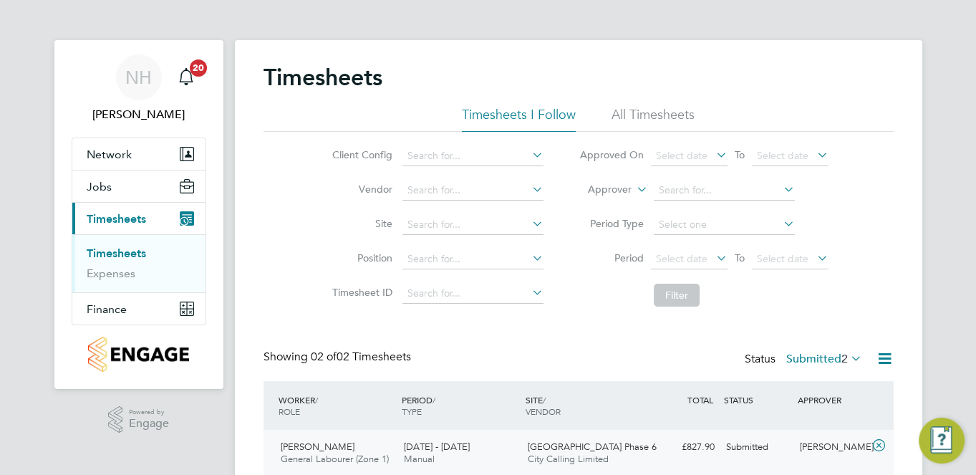
drag, startPoint x: 612, startPoint y: 437, endPoint x: 692, endPoint y: 491, distance: 96.9
click at [692, 474] on html "NH Nikki Hobden Notifications 20 Applications: Network Team Members Sites Worke…" at bounding box center [488, 354] width 976 height 709
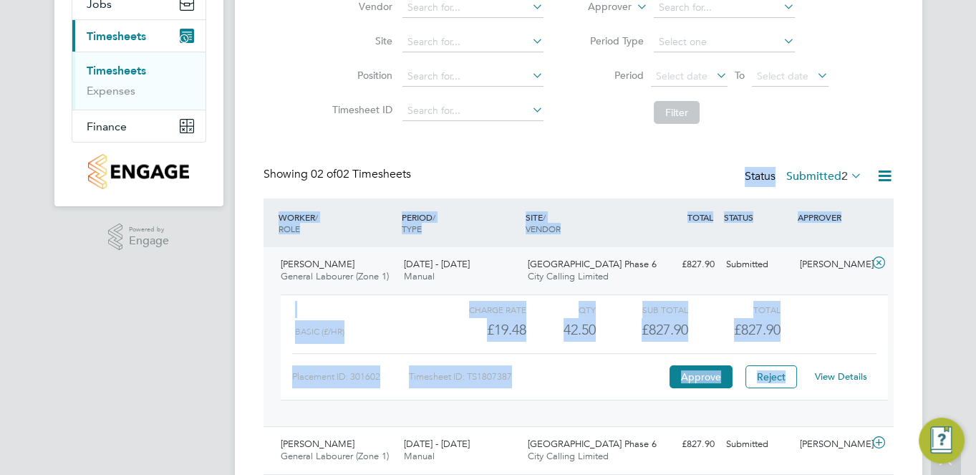
drag, startPoint x: 438, startPoint y: 344, endPoint x: 616, endPoint y: 475, distance: 220.7
click at [616, 474] on html "NH Nikki Hobden Notifications 20 Applications: Network Team Members Sites Worke…" at bounding box center [488, 171] width 976 height 709
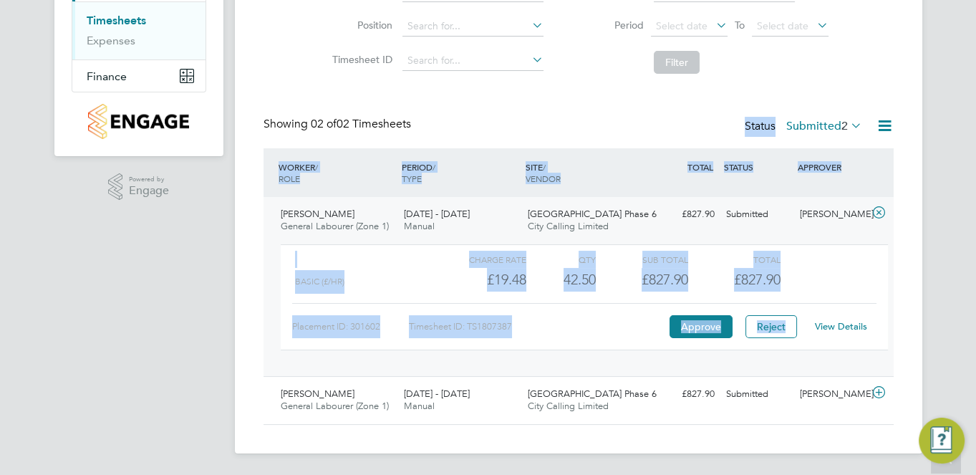
click at [832, 327] on link "View Details" at bounding box center [841, 326] width 52 height 12
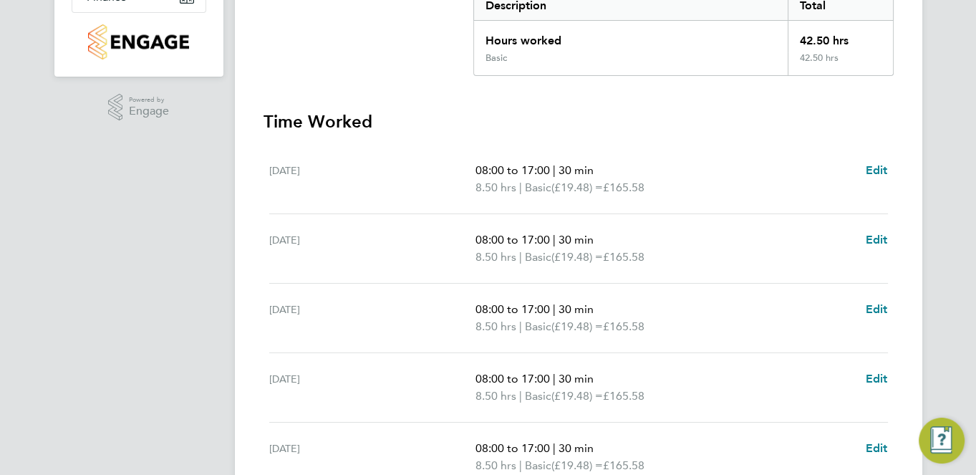
scroll to position [421, 0]
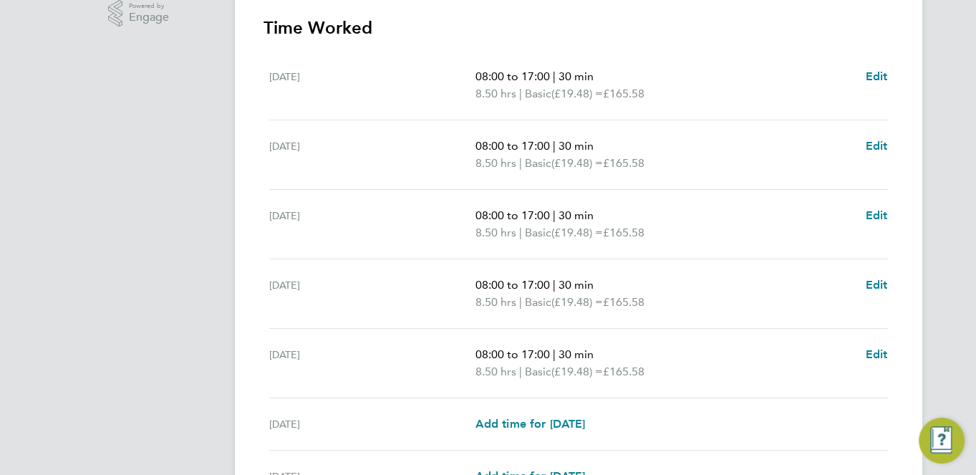
drag, startPoint x: 493, startPoint y: 402, endPoint x: 646, endPoint y: 475, distance: 169.4
click at [646, 474] on html "NH [PERSON_NAME] Notifications 20 Applications: Network Team Members Sites Work…" at bounding box center [488, 110] width 976 height 1035
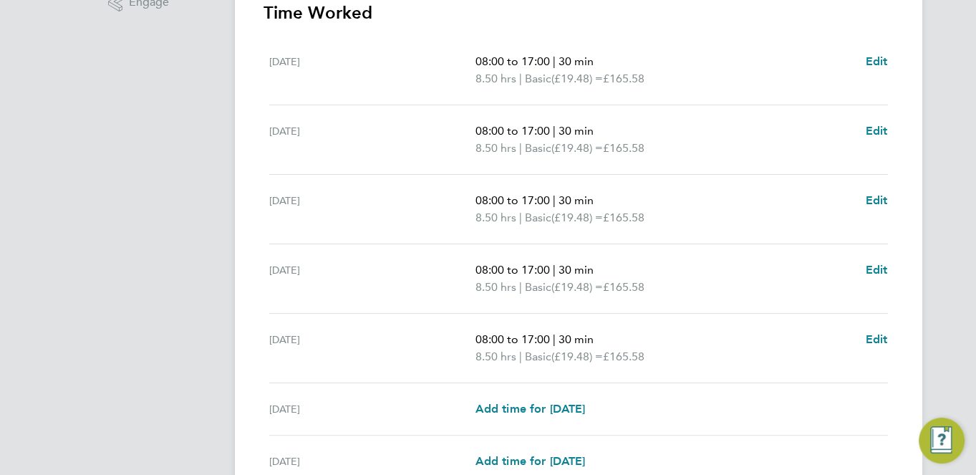
drag, startPoint x: 646, startPoint y: 475, endPoint x: 662, endPoint y: 468, distance: 18.0
click at [662, 468] on div "[DATE] Add time for [DATE] Add time for [DATE]" at bounding box center [578, 461] width 619 height 52
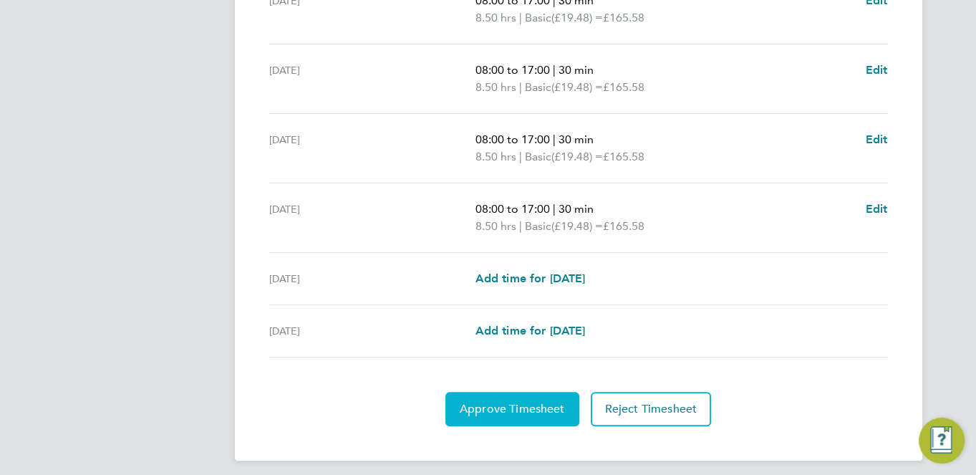
scroll to position [557, 0]
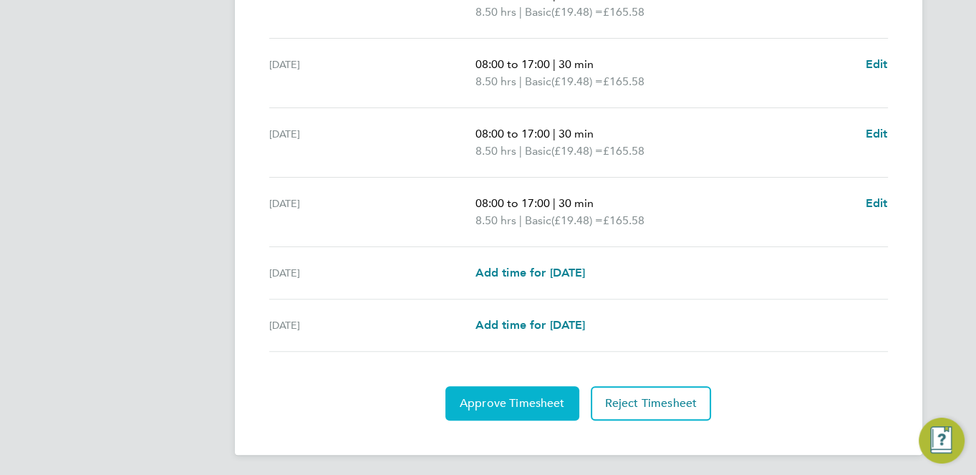
drag, startPoint x: 340, startPoint y: 340, endPoint x: 513, endPoint y: 474, distance: 218.4
drag, startPoint x: 513, startPoint y: 474, endPoint x: 369, endPoint y: 379, distance: 172.6
click at [369, 379] on section "Time Worked [DATE] 08:00 to 17:00 | 30 min 8.50 hrs | Basic (£19.48) = £165.58 …" at bounding box center [578, 142] width 630 height 555
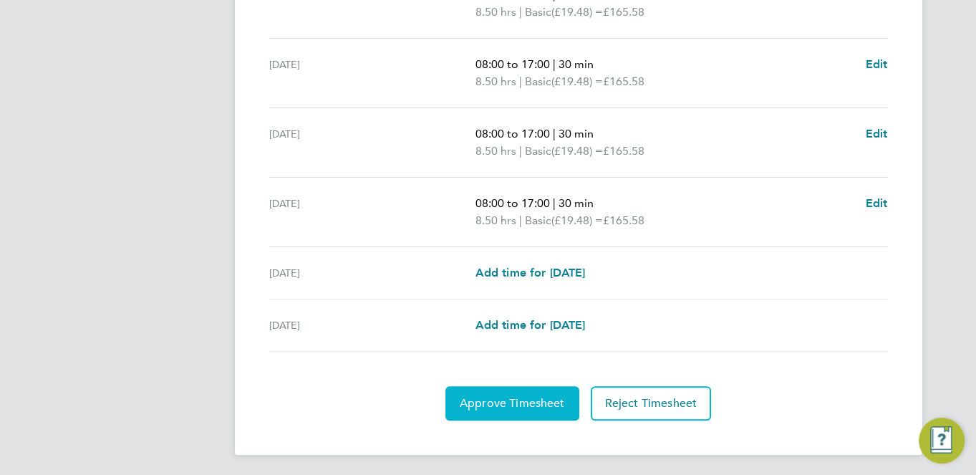
click at [508, 390] on button "Approve Timesheet" at bounding box center [512, 403] width 134 height 34
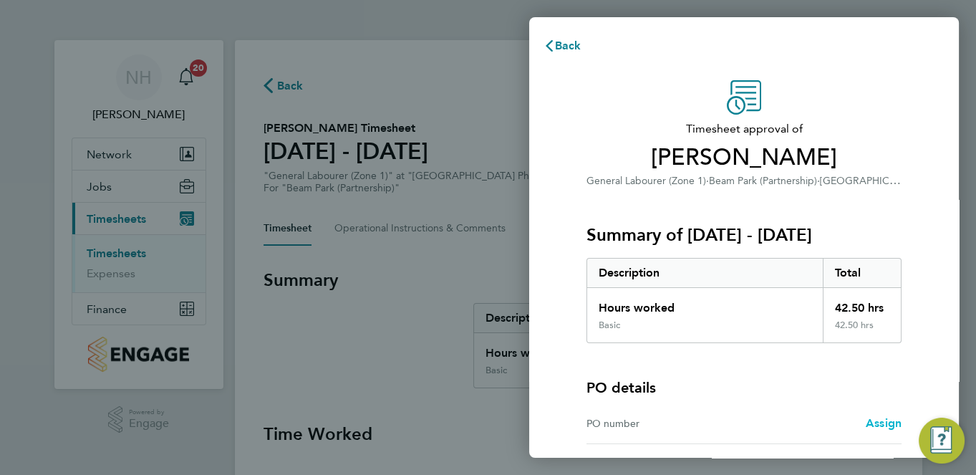
click at [896, 422] on span "Assign" at bounding box center [884, 423] width 36 height 14
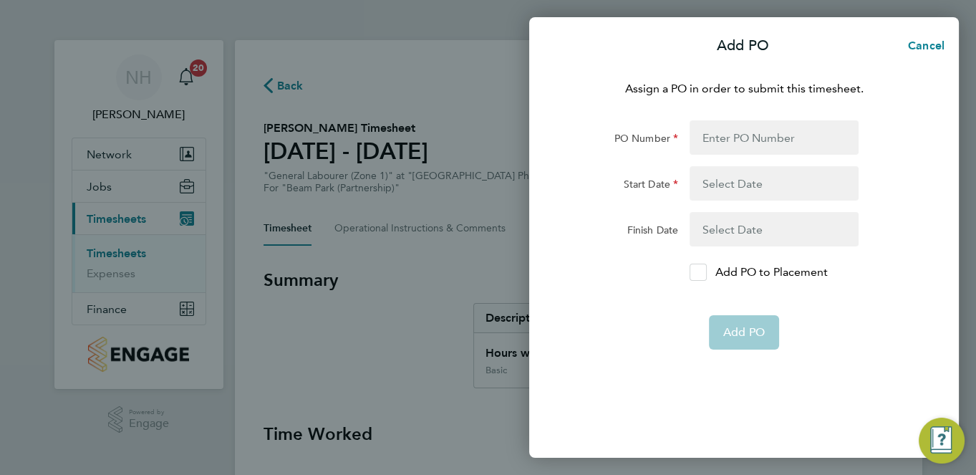
click at [698, 276] on div at bounding box center [697, 271] width 17 height 17
click at [703, 272] on input "Add PO to Placement" at bounding box center [703, 272] width 0 height 0
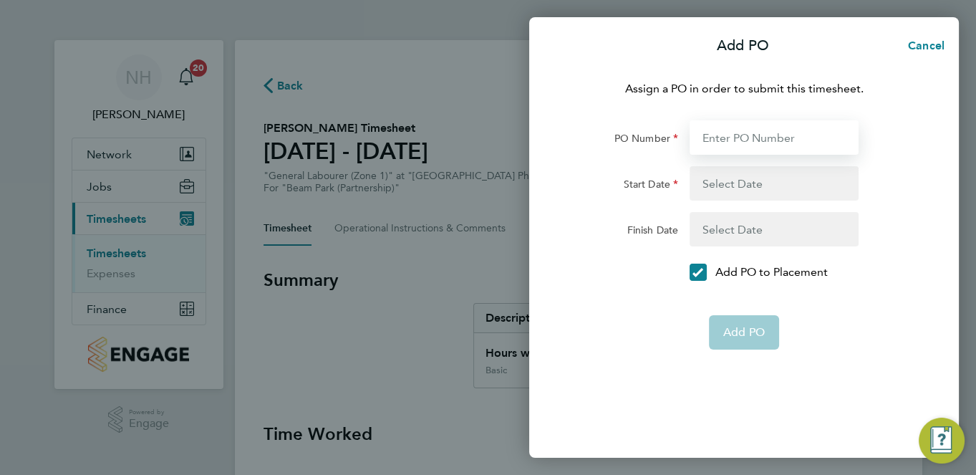
click at [705, 132] on input "PO Number" at bounding box center [773, 137] width 169 height 34
type input "H66979"
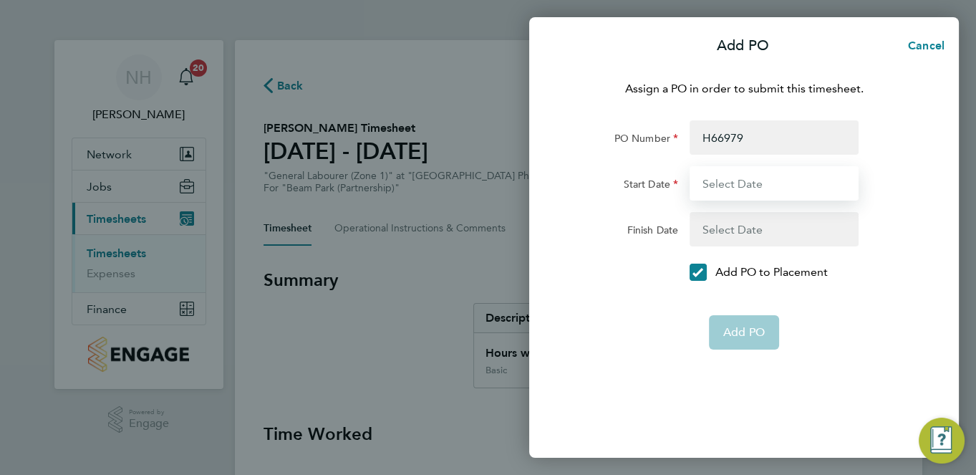
type input "[DATE]"
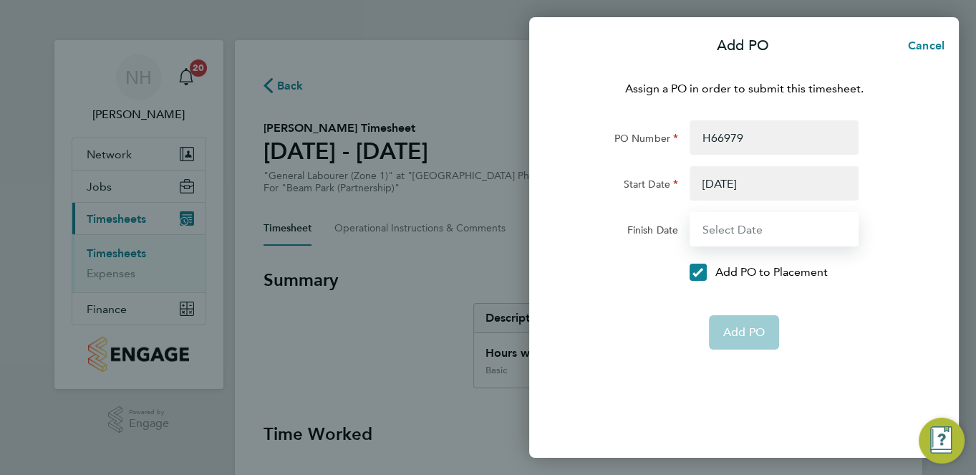
type input "[DATE]"
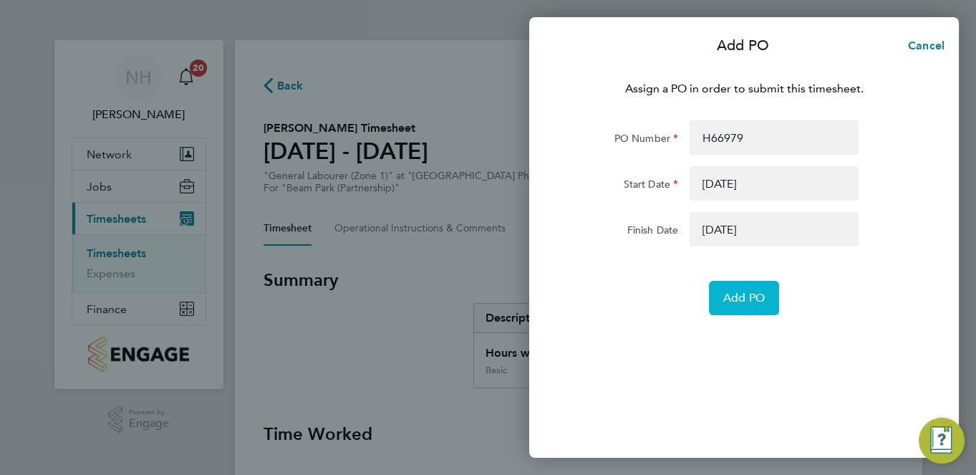
click at [744, 304] on button "Add PO" at bounding box center [744, 298] width 70 height 34
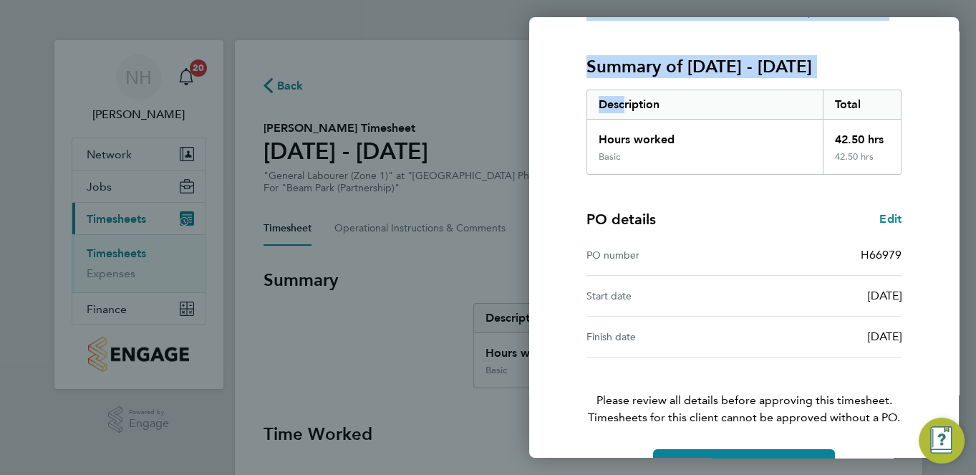
drag, startPoint x: 619, startPoint y: 261, endPoint x: 769, endPoint y: 460, distance: 248.4
click at [769, 460] on div "Back Timesheet approval of Paras Kumar General Labourer (Zone 1) · Beam Park (P…" at bounding box center [488, 237] width 976 height 475
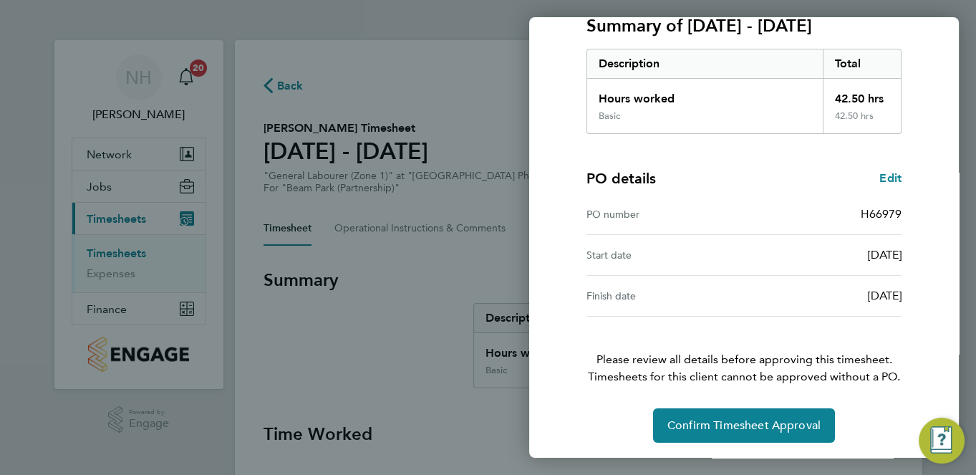
click at [615, 402] on div "Timesheet approval of Paras Kumar General Labourer (Zone 1) · Beam Park (Partne…" at bounding box center [743, 156] width 349 height 571
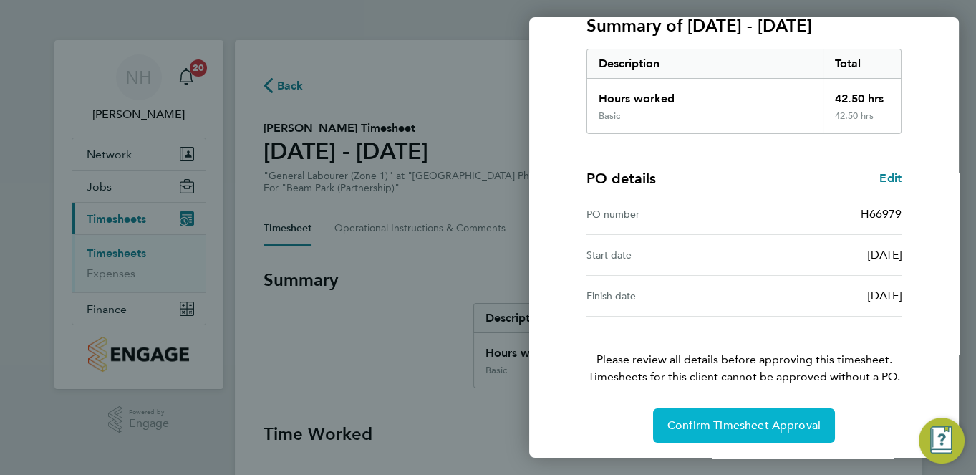
click at [695, 425] on span "Confirm Timesheet Approval" at bounding box center [743, 425] width 153 height 14
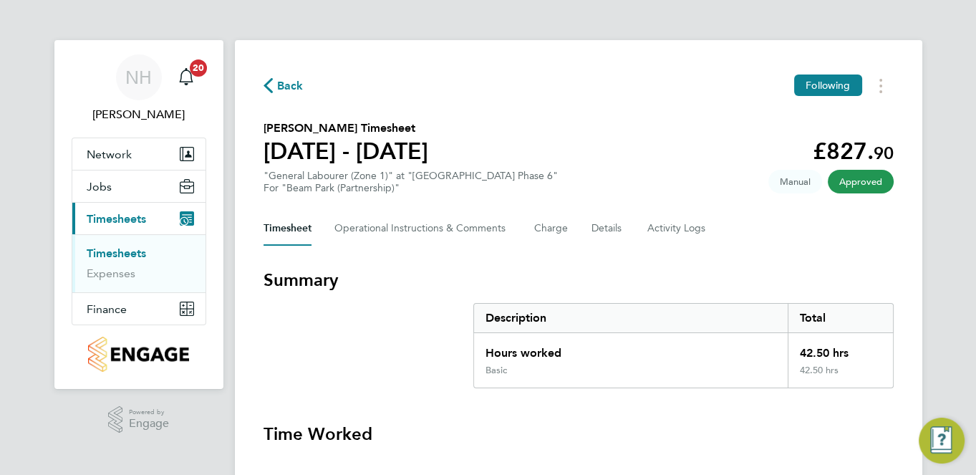
click at [273, 84] on span "Back" at bounding box center [283, 85] width 40 height 14
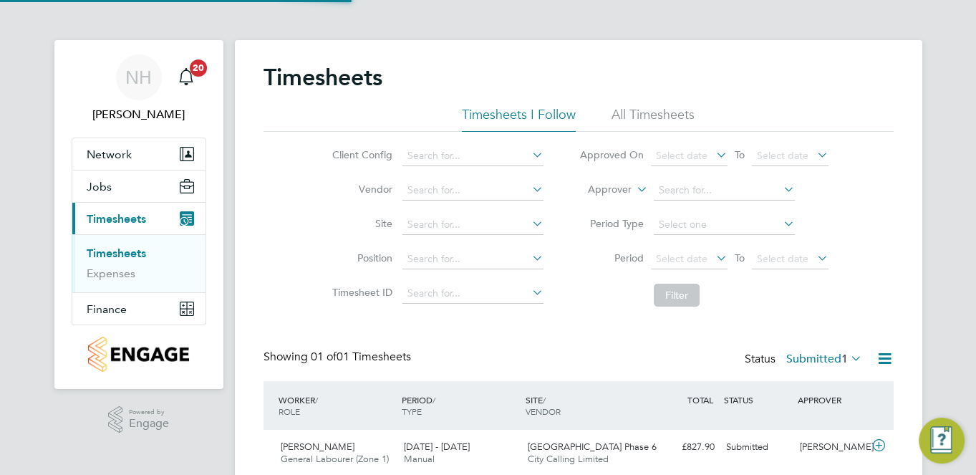
scroll to position [36, 125]
click at [827, 443] on div "[PERSON_NAME]" at bounding box center [831, 447] width 74 height 24
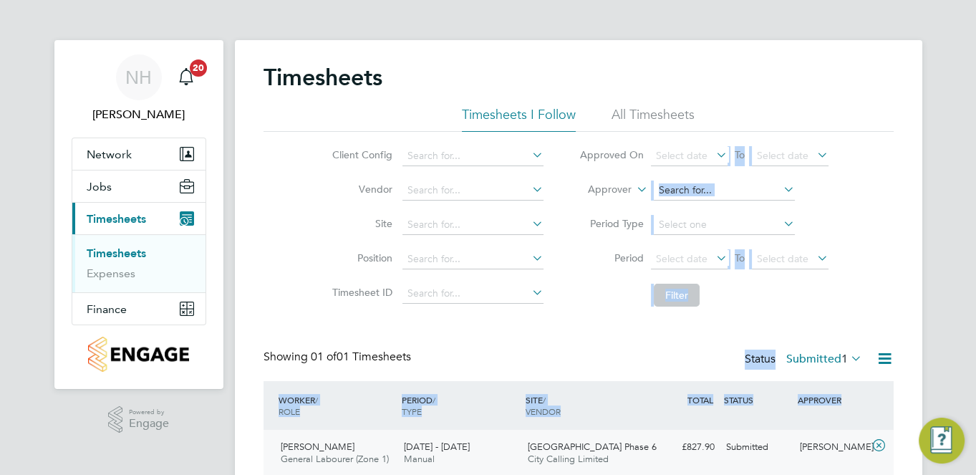
scroll to position [185, 0]
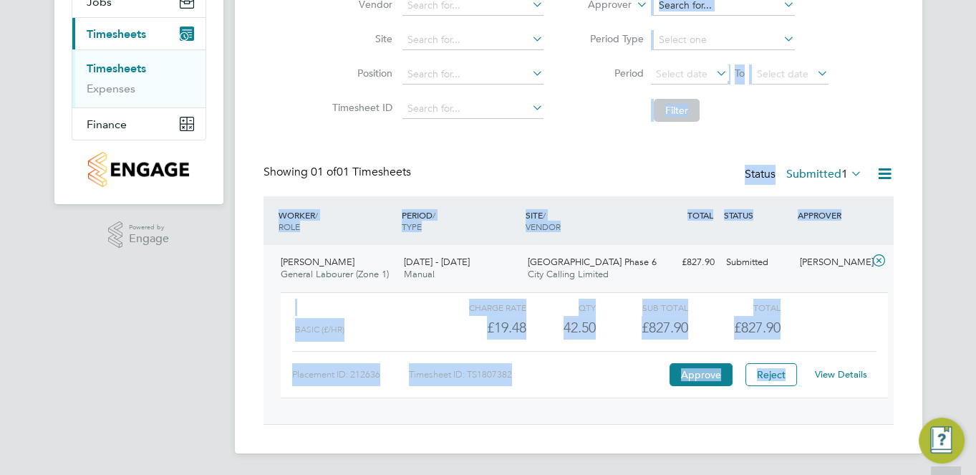
drag, startPoint x: 439, startPoint y: 308, endPoint x: 686, endPoint y: 498, distance: 311.9
click at [686, 474] on html "NH Nikki Hobden Notifications 20 Applications: Network Team Members Sites Worke…" at bounding box center [488, 145] width 976 height 661
drag, startPoint x: 686, startPoint y: 498, endPoint x: 592, endPoint y: 392, distance: 142.0
click at [592, 392] on div "Charge rate QTY Sub Total Total Basic (£/HR) £19.48 42.5 42.50 43 £827.90 £827.…" at bounding box center [584, 345] width 607 height 106
click at [637, 392] on div "Charge rate QTY Sub Total Total Basic (£/HR) £19.48 42.5 42.50 43 £827.90 £827.…" at bounding box center [584, 345] width 607 height 106
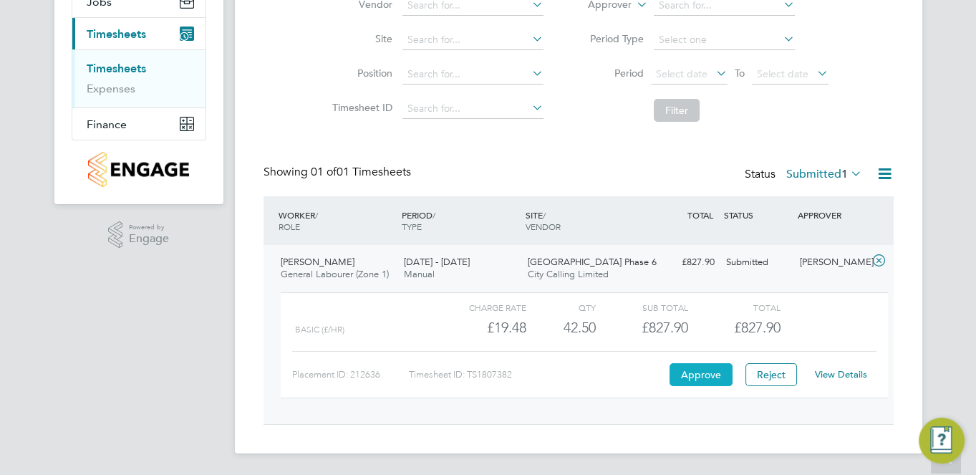
click at [707, 379] on button "Approve" at bounding box center [700, 374] width 63 height 23
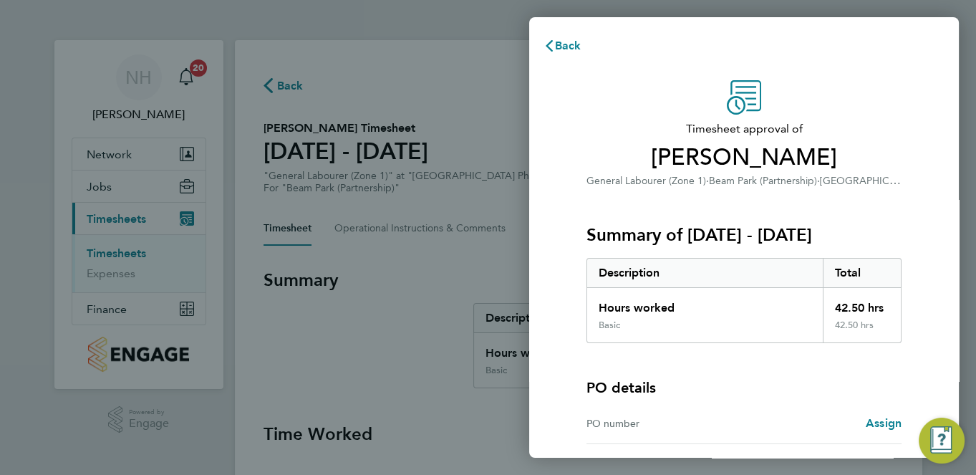
click at [862, 417] on div "Assign" at bounding box center [823, 423] width 158 height 17
click at [877, 417] on span "Assign" at bounding box center [884, 423] width 36 height 14
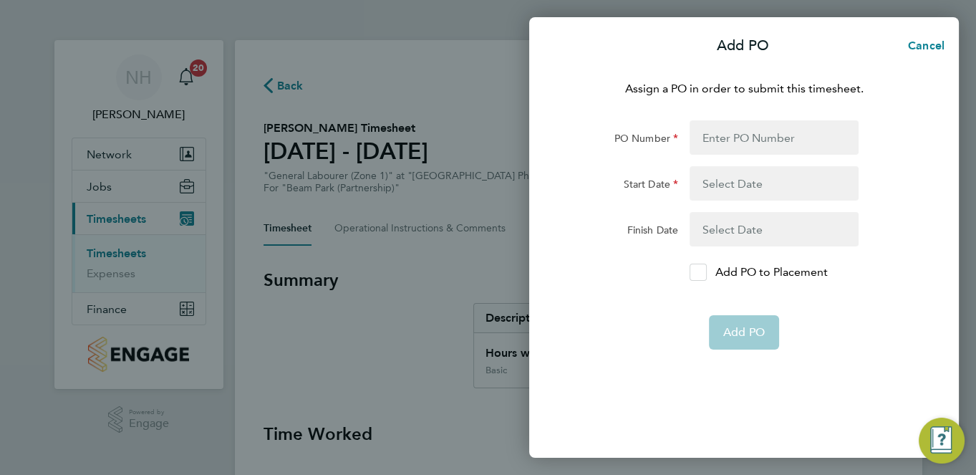
click at [696, 272] on icon at bounding box center [697, 272] width 11 height 9
click at [703, 272] on input "Add PO to Placement" at bounding box center [703, 272] width 0 height 0
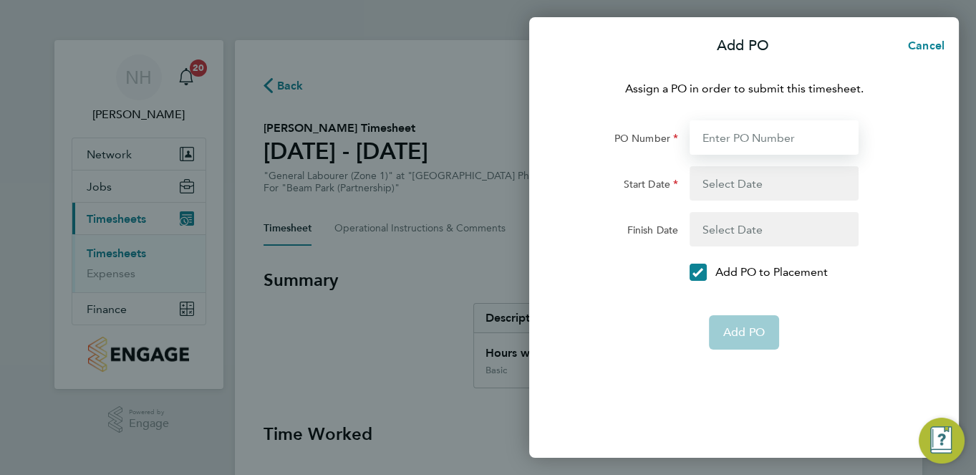
click at [706, 148] on input "PO Number" at bounding box center [773, 137] width 169 height 34
type input "H66979"
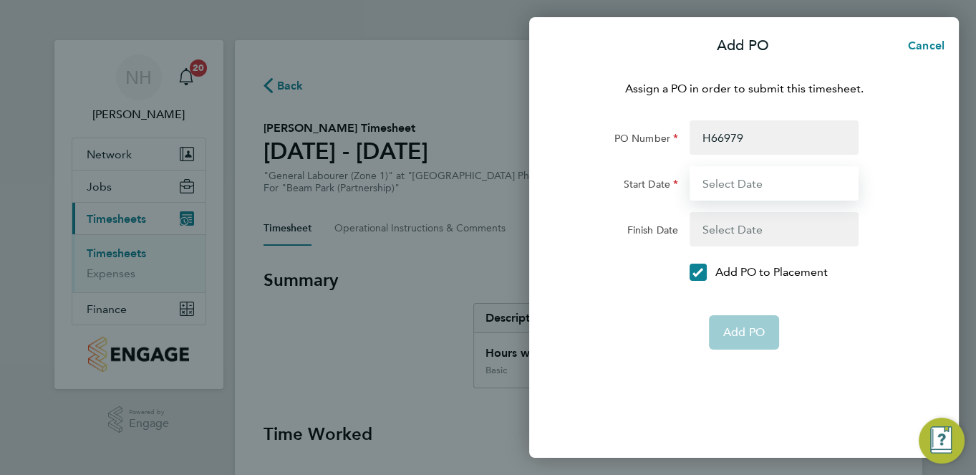
type input "[DATE]"
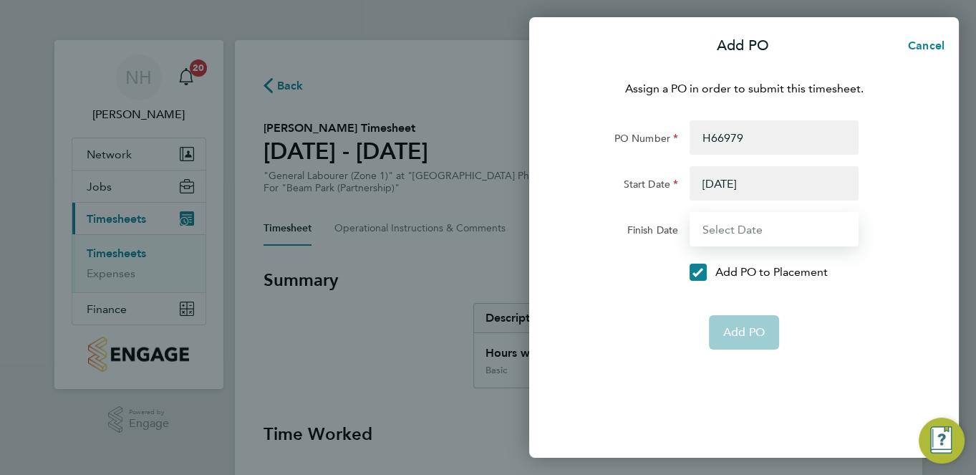
type input "[DATE]"
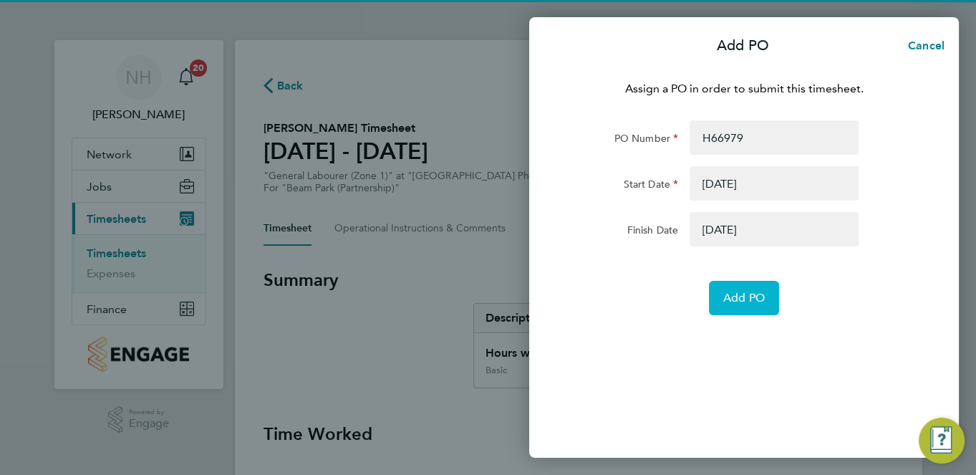
click at [737, 306] on button "Add PO" at bounding box center [744, 298] width 70 height 34
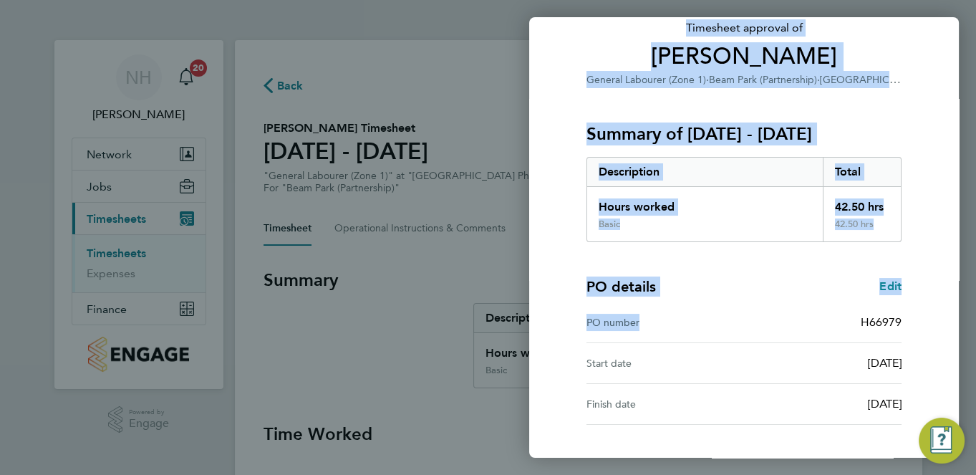
scroll to position [209, 0]
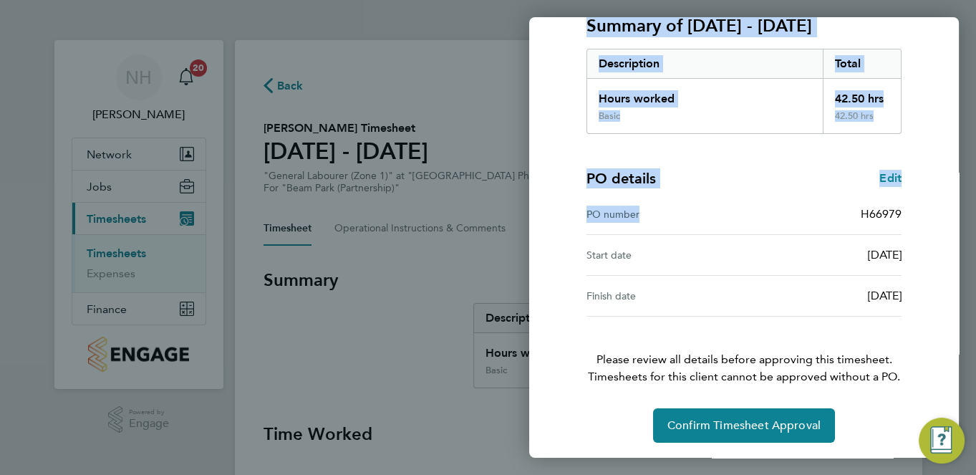
drag, startPoint x: 746, startPoint y: 397, endPoint x: 813, endPoint y: 472, distance: 100.9
click at [813, 472] on div "Back Timesheet approval of [PERSON_NAME] General Labourer (Zone 1) · [GEOGRAPHI…" at bounding box center [488, 237] width 976 height 475
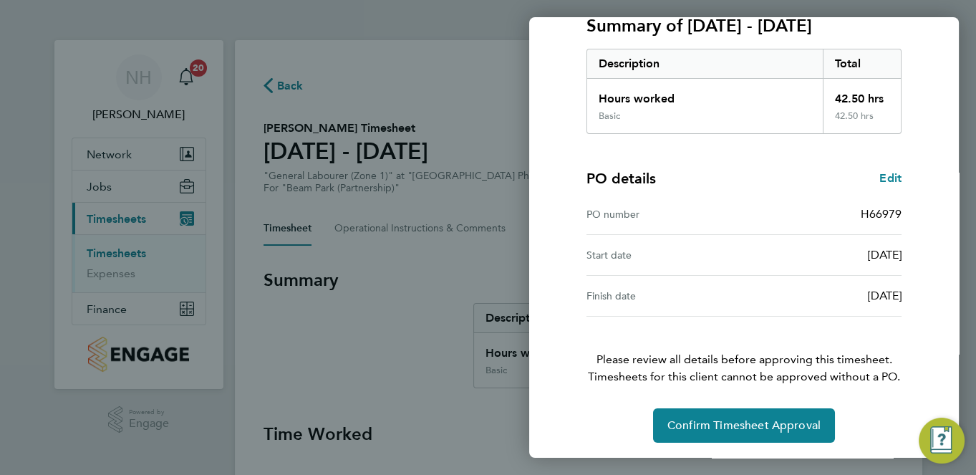
click at [612, 412] on div "Confirm Timesheet Approval" at bounding box center [743, 425] width 349 height 34
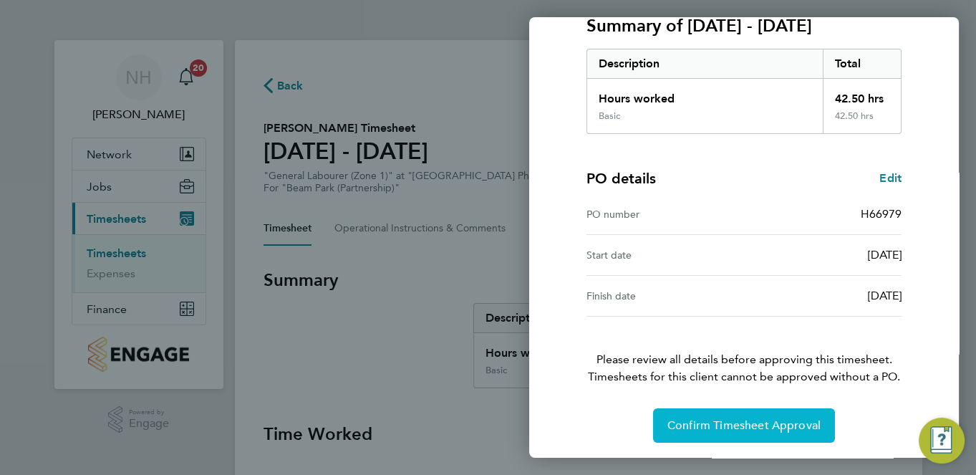
click at [713, 430] on button "Confirm Timesheet Approval" at bounding box center [744, 425] width 182 height 34
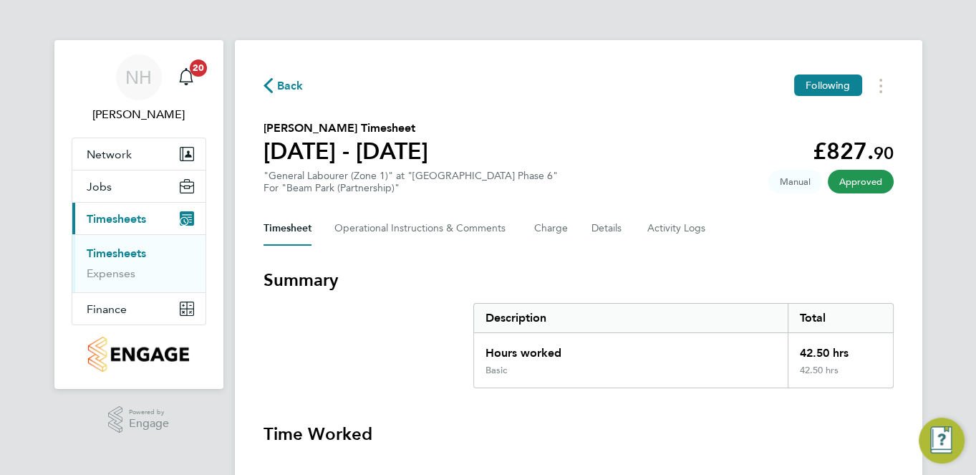
click at [284, 87] on span "Back" at bounding box center [290, 85] width 26 height 17
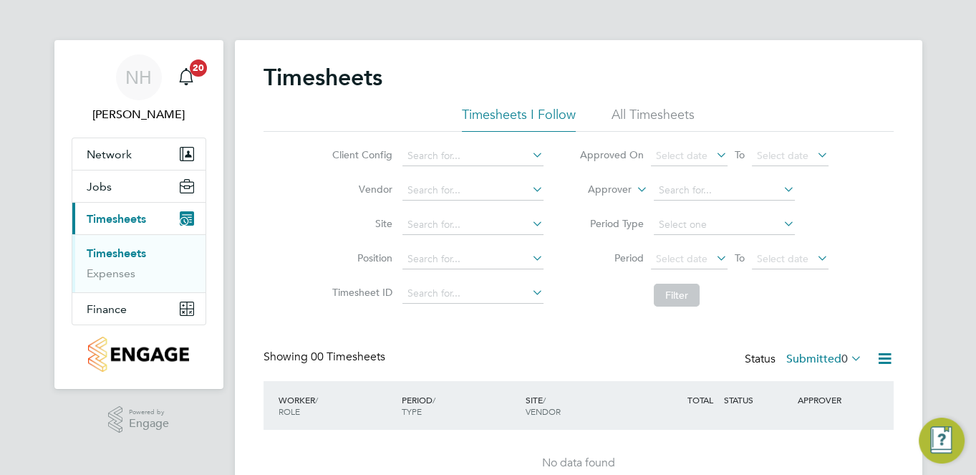
click at [813, 355] on label "Submitted 0" at bounding box center [824, 359] width 76 height 14
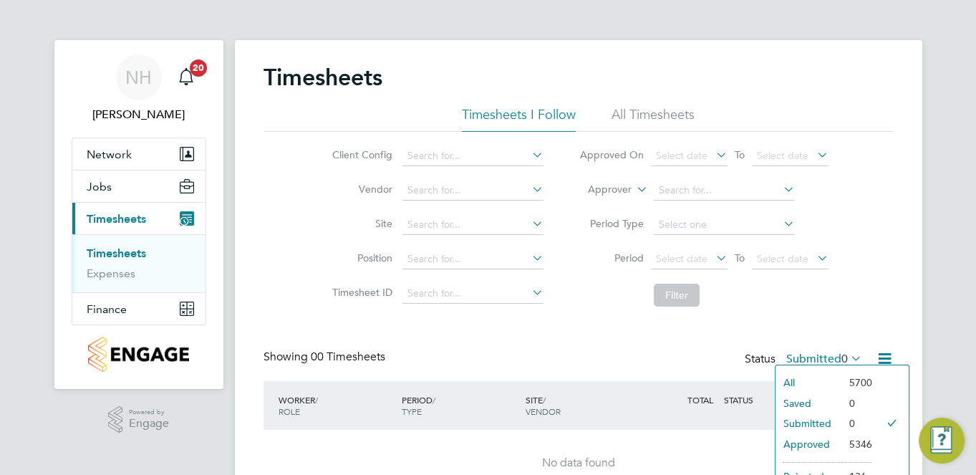
click at [814, 399] on li "Saved" at bounding box center [808, 403] width 66 height 20
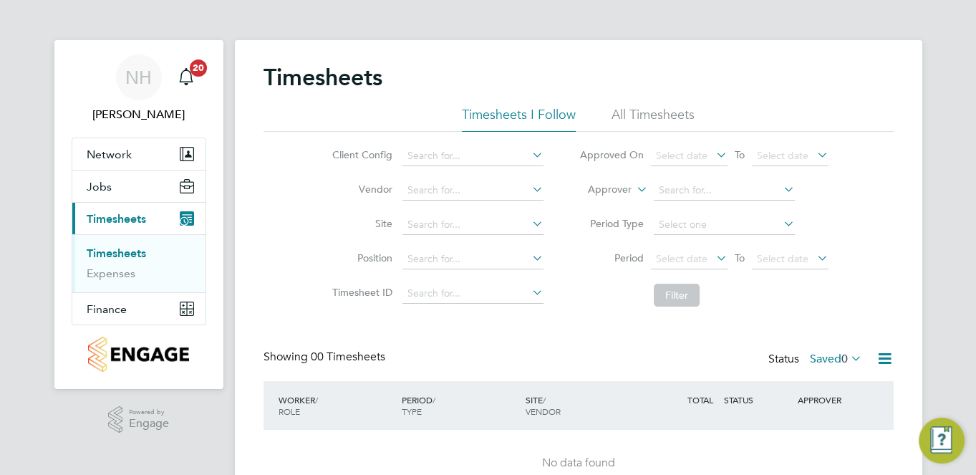
click at [128, 253] on link "Timesheets" at bounding box center [116, 253] width 59 height 14
